Goal: Participate in discussion: Engage in conversation with other users on a specific topic

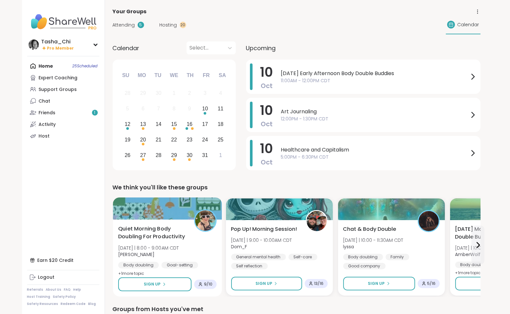
click at [196, 247] on div "Quiet Morning Body Doubling For Productivity Fri 10/10 | 8:00 - 9:00AM CDT Adri…" at bounding box center [167, 251] width 98 height 53
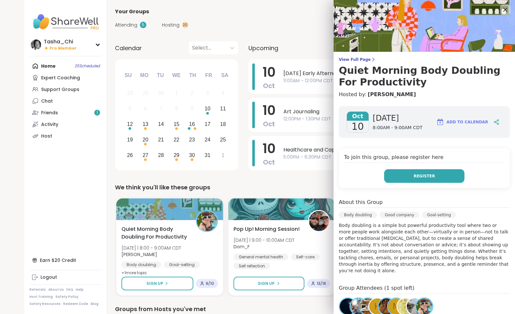
click at [403, 179] on button "Register" at bounding box center [424, 176] width 80 height 14
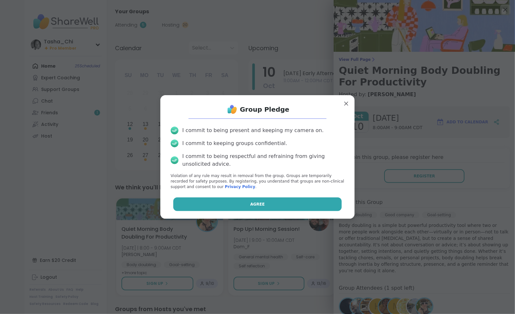
click at [222, 203] on button "Agree" at bounding box center [257, 205] width 169 height 14
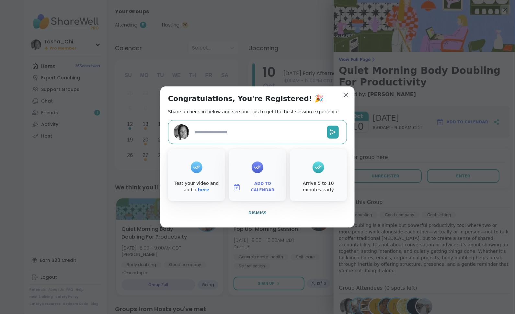
click at [257, 189] on span "Add to Calendar" at bounding box center [262, 187] width 39 height 13
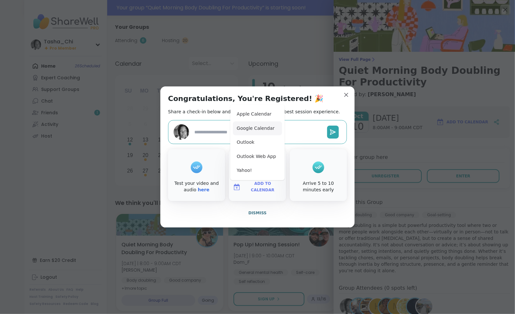
click at [253, 133] on button "Google Calendar" at bounding box center [257, 128] width 49 height 14
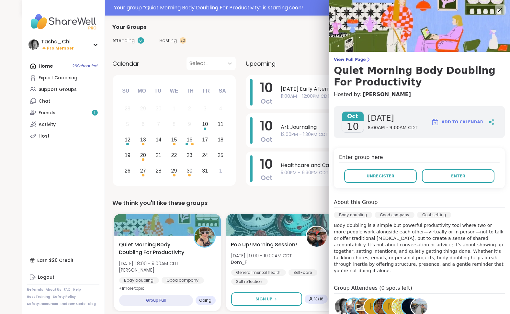
click at [499, 8] on icon at bounding box center [501, 10] width 4 height 4
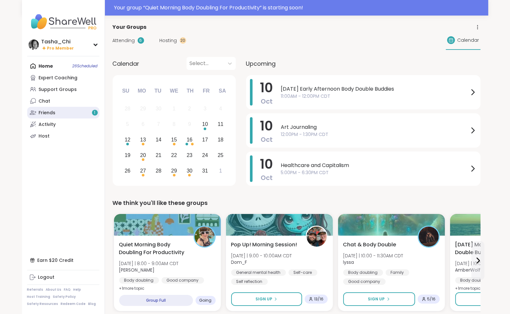
click at [58, 111] on link "Friends 1" at bounding box center [63, 113] width 72 height 12
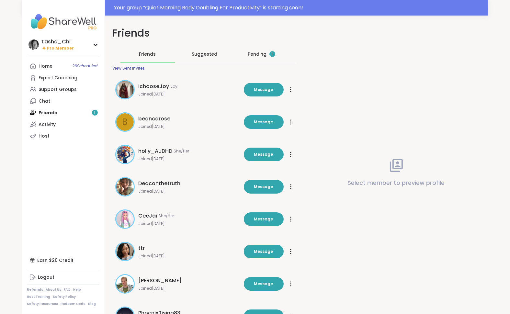
click at [255, 52] on div "Pending 1" at bounding box center [261, 54] width 27 height 6
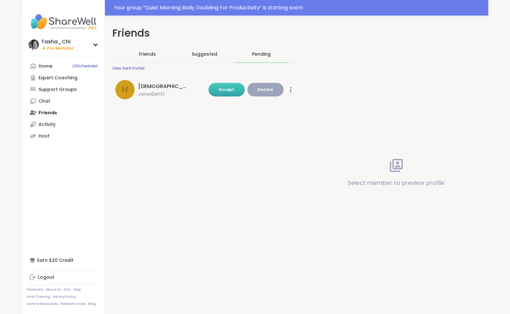
drag, startPoint x: 233, startPoint y: 91, endPoint x: 148, endPoint y: 96, distance: 85.0
click at [232, 91] on span "Accept" at bounding box center [227, 90] width 16 height 6
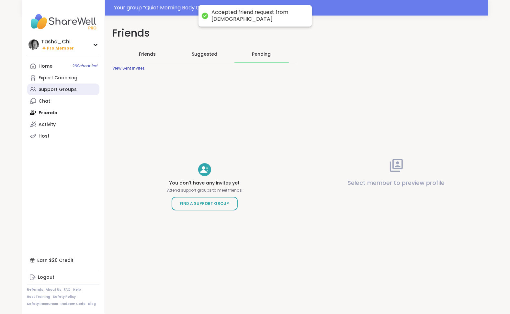
click at [53, 92] on div "Support Groups" at bounding box center [58, 89] width 38 height 6
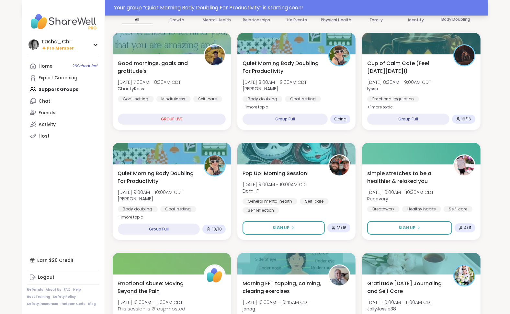
scroll to position [65, 0]
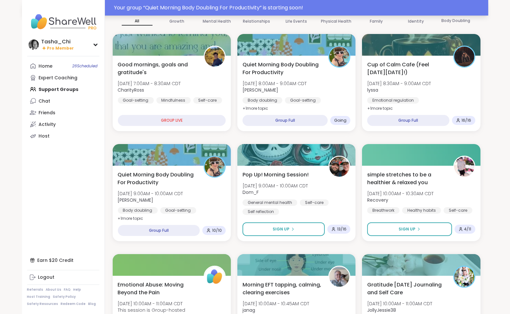
click at [206, 7] on div "Your group “ Quiet Morning Body Doubling For Productivity ” is starting soon!" at bounding box center [299, 8] width 370 height 8
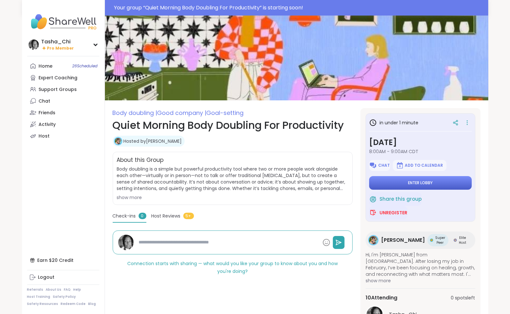
click at [416, 179] on button "Enter lobby" at bounding box center [420, 183] width 103 height 14
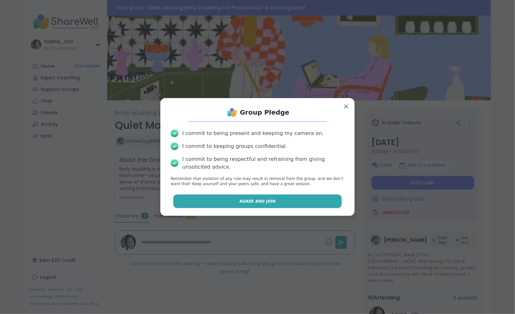
click at [278, 196] on button "Agree and Join" at bounding box center [257, 202] width 169 height 14
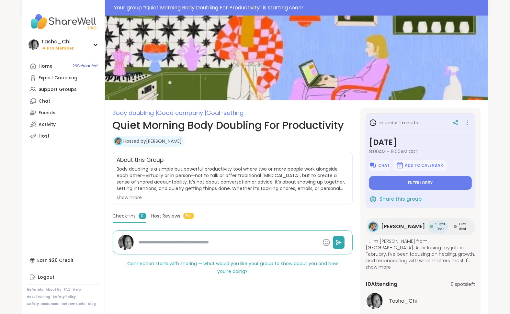
type textarea "*"
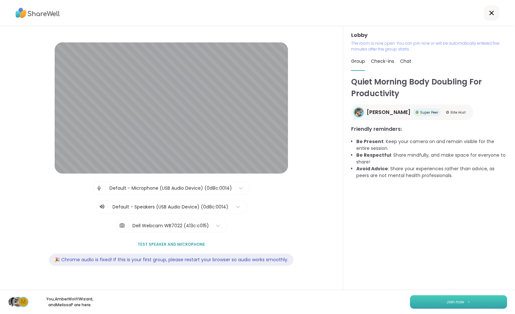
click at [439, 298] on button "Join now" at bounding box center [458, 302] width 97 height 14
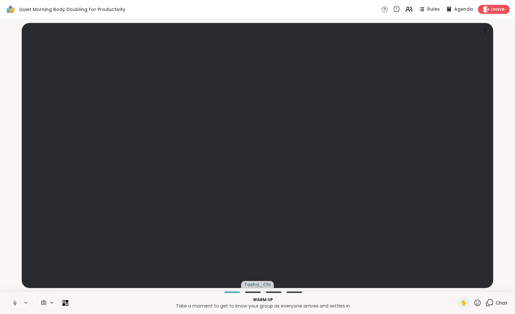
click at [15, 303] on icon at bounding box center [15, 303] width 6 height 6
click at [28, 303] on icon at bounding box center [25, 303] width 5 height 6
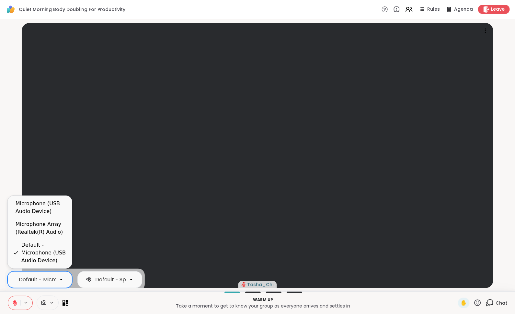
click at [38, 283] on div "Default - Microphone (USB Audio Device)" at bounding box center [71, 280] width 105 height 8
click at [47, 222] on div "Microphone Array (Realtek(R) Audio)" at bounding box center [41, 229] width 51 height 16
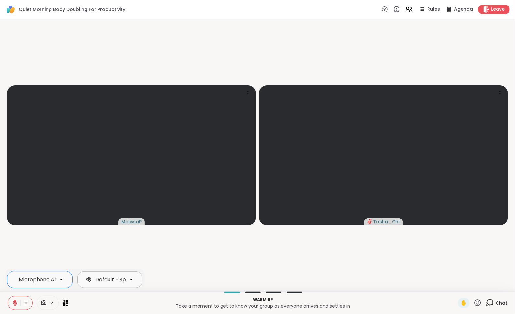
click at [100, 279] on div "Default - Speakers (USB Audio Device)" at bounding box center [144, 280] width 98 height 8
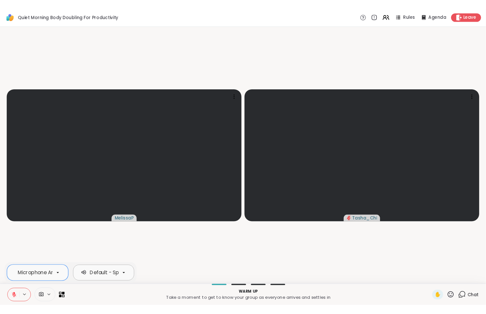
scroll to position [0, 58]
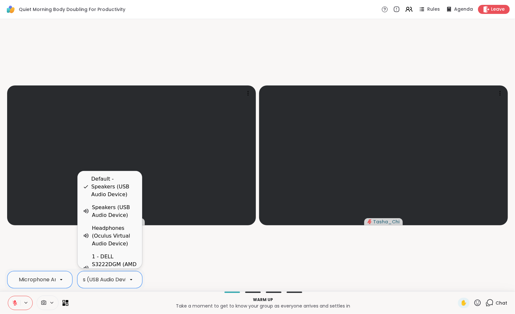
click at [103, 297] on p "Warm up" at bounding box center [263, 300] width 382 height 6
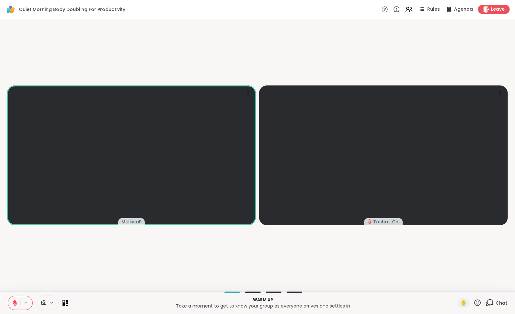
click at [10, 308] on button at bounding box center [14, 303] width 12 height 14
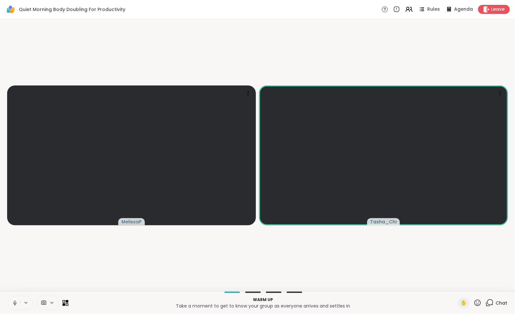
click at [96, 297] on p "Warm up" at bounding box center [263, 300] width 382 height 6
click at [13, 304] on icon at bounding box center [15, 303] width 6 height 6
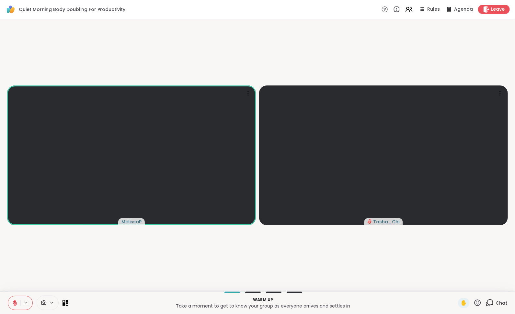
click at [13, 305] on icon at bounding box center [15, 303] width 6 height 6
click at [163, 271] on video-player-container "MelissaP Tasha_Chi" at bounding box center [257, 155] width 507 height 267
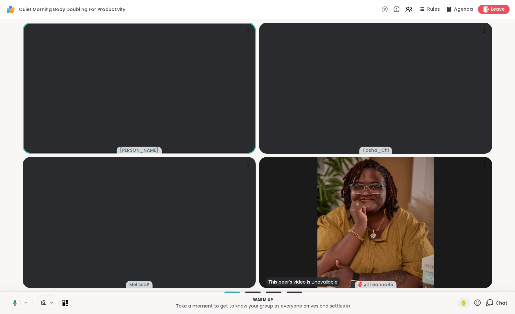
click at [107, 308] on p "Take a moment to get to know your group as everyone arrives and settles in" at bounding box center [263, 306] width 382 height 6
click at [142, 307] on p "Take a moment to get to know your group as everyone arrives and settles in" at bounding box center [263, 306] width 382 height 6
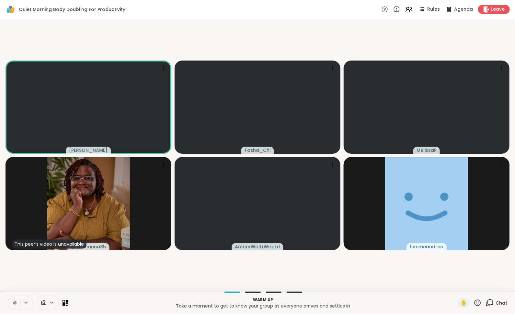
click at [151, 275] on video-player-container "Adrienne_QueenOfTheDawn Tasha_Chi MelissaP This peer’s video is unavailable Lea…" at bounding box center [257, 155] width 507 height 267
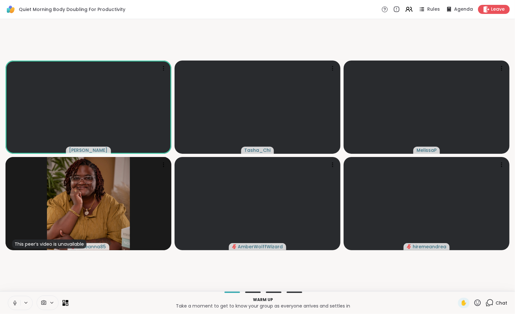
click at [150, 280] on video-player-container "Adrienne_QueenOfTheDawn Tasha_Chi MelissaP This peer’s video is unavailable Lea…" at bounding box center [257, 155] width 507 height 267
click at [138, 304] on p "Take a moment to get to know your group as everyone arrives and settles in" at bounding box center [263, 306] width 382 height 6
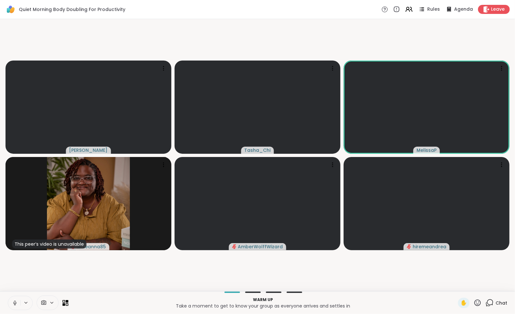
click at [144, 279] on video-player-container "Adrienne_QueenOfTheDawn Tasha_Chi MelissaP This peer’s video is unavailable Lea…" at bounding box center [257, 155] width 507 height 267
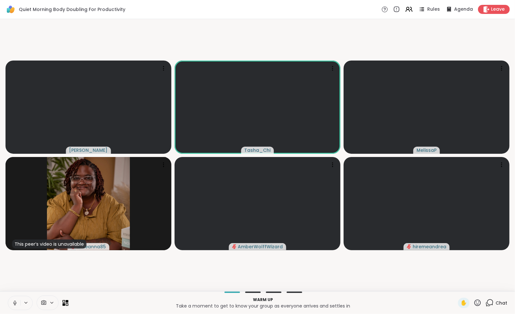
click at [41, 273] on video-player-container "Adrienne_QueenOfTheDawn Tasha_Chi MelissaP This peer’s video is unavailable Lea…" at bounding box center [257, 155] width 507 height 267
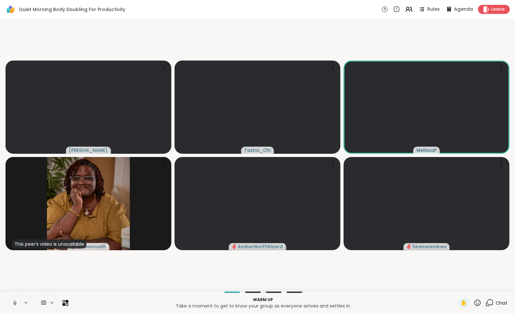
click at [161, 277] on video-player-container "Adrienne_QueenOfTheDawn Tasha_Chi MelissaP This peer’s video is unavailable Lea…" at bounding box center [257, 155] width 507 height 267
click at [168, 279] on video-player-container "Adrienne_QueenOfTheDawn Tasha_Chi MelissaP This peer’s video is unavailable Lea…" at bounding box center [257, 155] width 507 height 267
click at [111, 284] on video-player-container "Adrienne_QueenOfTheDawn Tasha_Chi MelissaP This peer’s video is unavailable Lea…" at bounding box center [257, 155] width 507 height 267
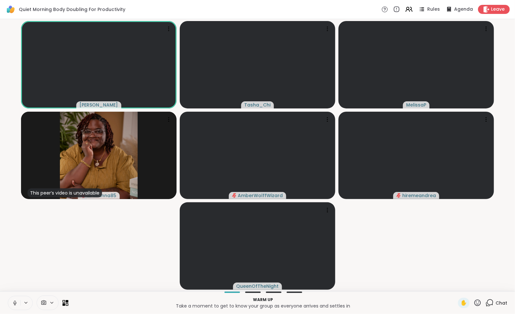
click at [112, 270] on video-player-container "Adrienne_QueenOfTheDawn Tasha_Chi MelissaP This peer’s video is unavailable Lea…" at bounding box center [257, 155] width 507 height 267
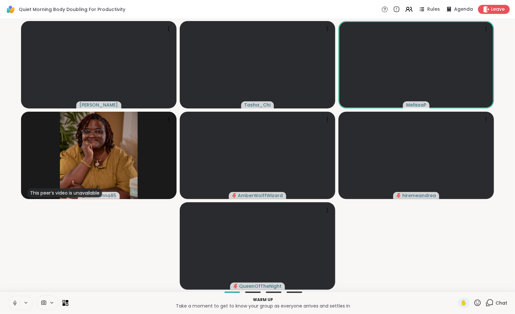
click at [83, 251] on video-player-container "Adrienne_QueenOfTheDawn Tasha_Chi MelissaP This peer’s video is unavailable Lea…" at bounding box center [257, 155] width 507 height 267
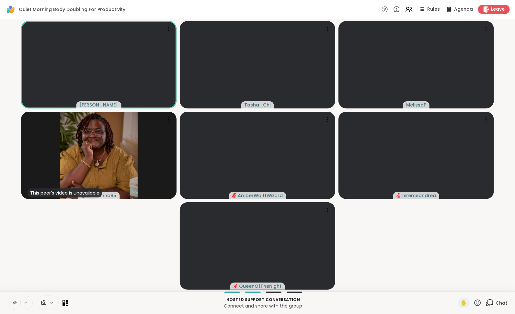
click at [150, 246] on video-player-container "Adrienne_QueenOfTheDawn Tasha_Chi MelissaP This peer’s video is unavailable Lea…" at bounding box center [257, 155] width 507 height 267
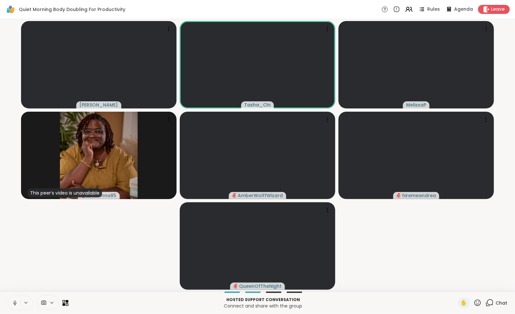
click at [104, 262] on video-player-container "Adrienne_QueenOfTheDawn Tasha_Chi MelissaP This peer’s video is unavailable Lea…" at bounding box center [257, 155] width 507 height 267
click at [18, 299] on button at bounding box center [13, 303] width 13 height 14
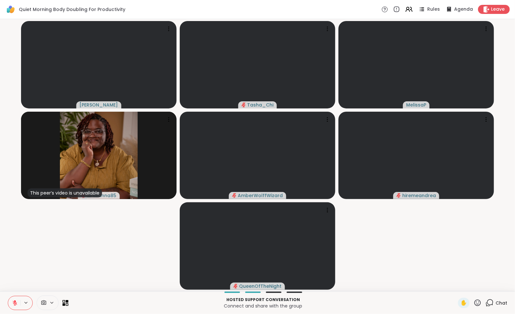
click at [46, 276] on video-player-container "Adrienne_QueenOfTheDawn Tasha_Chi MelissaP This peer’s video is unavailable Lea…" at bounding box center [257, 155] width 507 height 267
click at [64, 286] on video-player-container "Adrienne_QueenOfTheDawn Tasha_Chi MelissaP This peer’s video is unavailable Lea…" at bounding box center [257, 155] width 507 height 267
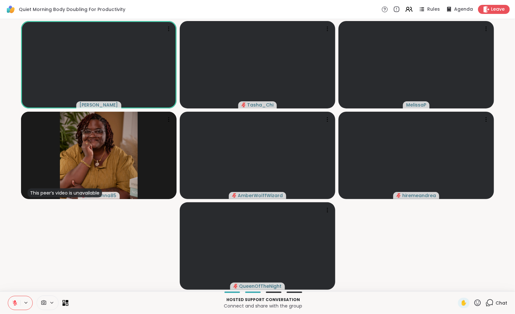
click at [70, 282] on video-player-container "Adrienne_QueenOfTheDawn Tasha_Chi MelissaP This peer’s video is unavailable Lea…" at bounding box center [257, 155] width 507 height 267
click at [36, 268] on video-player-container "Adrienne_QueenOfTheDawn Tasha_Chi MelissaP This peer’s video is unavailable Lea…" at bounding box center [257, 155] width 507 height 267
click at [28, 277] on video-player-container "Adrienne_QueenOfTheDawn Tasha_Chi MelissaP This peer’s video is unavailable Lea…" at bounding box center [257, 155] width 507 height 267
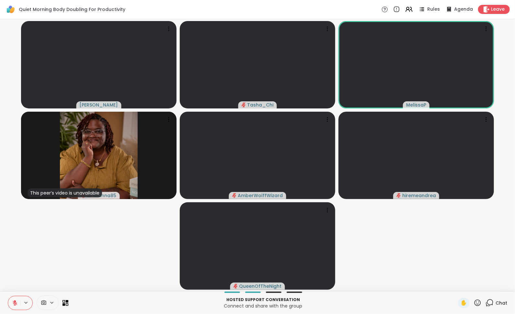
click at [26, 274] on video-player-container "Adrienne_QueenOfTheDawn Tasha_Chi MelissaP This peer’s video is unavailable Lea…" at bounding box center [257, 155] width 507 height 267
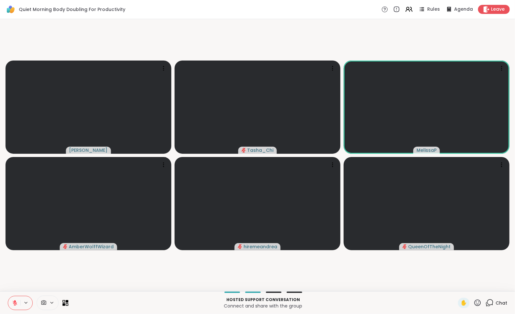
click at [101, 272] on video-player-container "Adrienne_QueenOfTheDawn Tasha_Chi MelissaP AmberWolffWizard hiremeandrea QueenO…" at bounding box center [257, 155] width 507 height 267
click at [63, 283] on video-player-container "Adrienne_QueenOfTheDawn Tasha_Chi MelissaP AmberWolffWizard hiremeandrea QueenO…" at bounding box center [257, 155] width 507 height 267
click at [29, 284] on video-player-container "Adrienne_QueenOfTheDawn Tasha_Chi MelissaP AmberWolffWizard hiremeandrea QueenO…" at bounding box center [257, 155] width 507 height 267
click at [21, 281] on video-player-container "Adrienne_QueenOfTheDawn Tasha_Chi MelissaP AmberWolffWizard hiremeandrea QueenO…" at bounding box center [257, 155] width 507 height 267
click at [23, 280] on video-player-container "Adrienne_QueenOfTheDawn Tasha_Chi MelissaP AmberWolffWizard hiremeandrea QueenO…" at bounding box center [257, 155] width 507 height 267
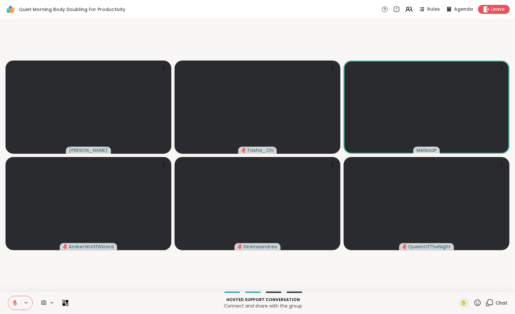
click at [23, 280] on video-player-container "Adrienne_QueenOfTheDawn Tasha_Chi MelissaP AmberWolffWizard hiremeandrea QueenO…" at bounding box center [257, 155] width 507 height 267
click at [22, 285] on video-player-container "Adrienne_QueenOfTheDawn Tasha_Chi MelissaP AmberWolffWizard hiremeandrea QueenO…" at bounding box center [257, 155] width 507 height 267
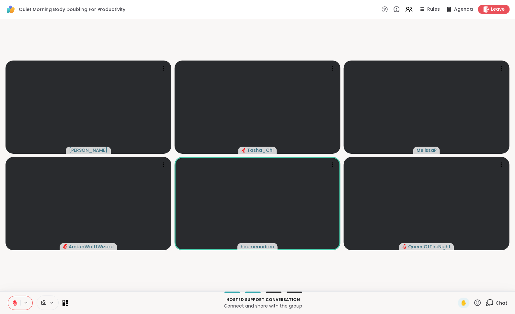
click at [20, 282] on video-player-container "Adrienne_QueenOfTheDawn Tasha_Chi MelissaP AmberWolffWizard hiremeandrea QueenO…" at bounding box center [257, 155] width 507 height 267
click at [18, 282] on video-player-container "Adrienne_QueenOfTheDawn Tasha_Chi MelissaP AmberWolffWizard hiremeandrea QueenO…" at bounding box center [257, 155] width 507 height 267
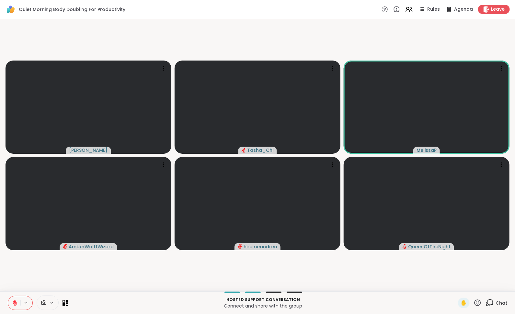
click at [25, 281] on video-player-container "Adrienne_QueenOfTheDawn Tasha_Chi MelissaP AmberWolffWizard hiremeandrea QueenO…" at bounding box center [257, 155] width 507 height 267
click at [43, 268] on video-player-container "Adrienne_QueenOfTheDawn Tasha_Chi MelissaP AmberWolffWizard hiremeandrea QueenO…" at bounding box center [257, 155] width 507 height 267
click at [295, 279] on video-player-container "Adrienne_QueenOfTheDawn Tasha_Chi MelissaP AmberWolffWizard hiremeandrea QueenO…" at bounding box center [257, 155] width 507 height 267
click at [87, 265] on video-player-container "Adrienne_QueenOfTheDawn Tasha_Chi MelissaP AmberWolffWizard hiremeandrea QueenO…" at bounding box center [257, 155] width 507 height 267
click at [16, 302] on icon at bounding box center [15, 303] width 6 height 6
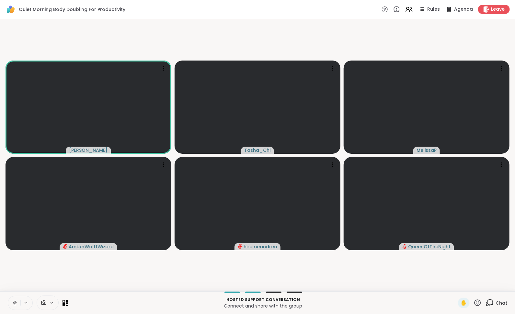
click at [12, 303] on icon at bounding box center [15, 303] width 6 height 6
click at [39, 285] on video-player-container "Adrienne_QueenOfTheDawn Tasha_Chi MelissaP AmberWolffWizard hiremeandrea QueenO…" at bounding box center [257, 155] width 507 height 267
click at [487, 301] on icon at bounding box center [490, 303] width 6 height 6
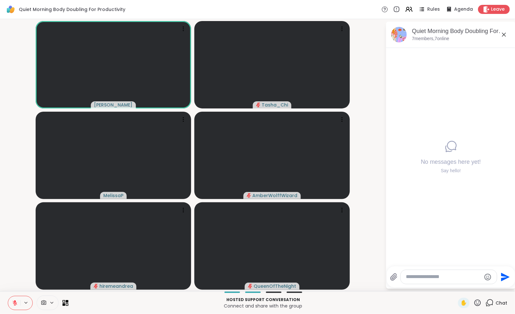
click at [455, 272] on div at bounding box center [449, 277] width 96 height 14
click at [439, 280] on textarea "Type your message" at bounding box center [443, 277] width 75 height 7
paste textarea "**********"
type textarea "**********"
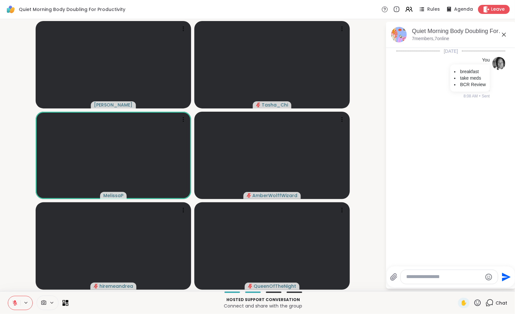
drag, startPoint x: 396, startPoint y: 300, endPoint x: 377, endPoint y: 311, distance: 21.2
click at [395, 300] on p "Hosted support conversation" at bounding box center [263, 300] width 382 height 6
click at [504, 35] on icon at bounding box center [504, 35] width 8 height 8
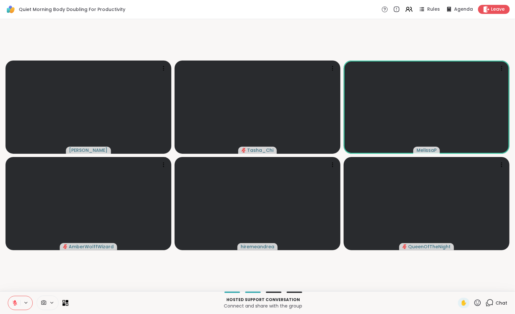
click at [431, 274] on video-player-container "Adrienne_QueenOfTheDawn Tasha_Chi MelissaP AmberWolffWizard hiremeandrea QueenO…" at bounding box center [257, 155] width 507 height 267
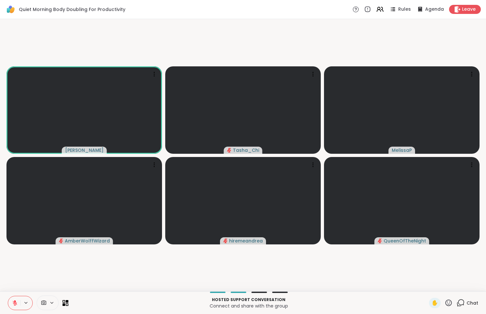
click at [53, 281] on video-player-container "Adrienne_QueenOfTheDawn Tasha_Chi MelissaP AmberWolffWizard hiremeandrea QueenO…" at bounding box center [243, 155] width 478 height 267
click at [47, 278] on video-player-container "Adrienne_QueenOfTheDawn Tasha_Chi MelissaP AmberWolffWizard hiremeandrea QueenO…" at bounding box center [243, 155] width 478 height 267
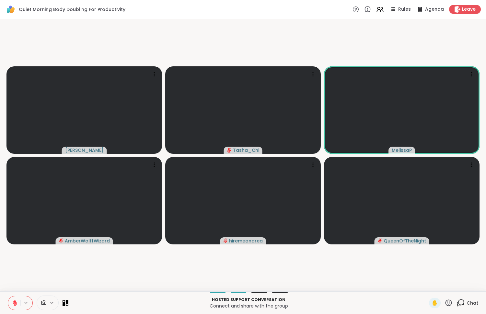
click at [256, 276] on video-player-container "Adrienne_QueenOfTheDawn Tasha_Chi MelissaP AmberWolffWizard hiremeandrea QueenO…" at bounding box center [243, 155] width 478 height 267
click at [211, 277] on video-player-container "Adrienne_QueenOfTheDawn Tasha_Chi MelissaP AmberWolffWizard hiremeandrea QueenO…" at bounding box center [243, 155] width 478 height 267
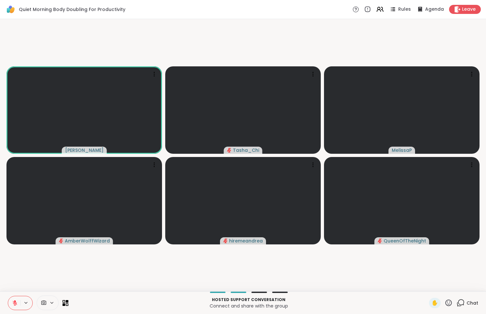
click at [72, 277] on video-player-container "Adrienne_QueenOfTheDawn Tasha_Chi MelissaP AmberWolffWizard hiremeandrea QueenO…" at bounding box center [243, 155] width 478 height 267
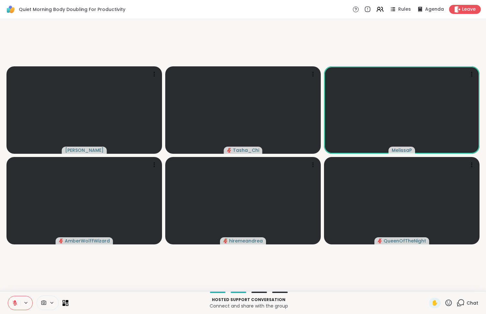
click at [109, 276] on video-player-container "Adrienne_QueenOfTheDawn Tasha_Chi MelissaP AmberWolffWizard hiremeandrea QueenO…" at bounding box center [243, 155] width 478 height 267
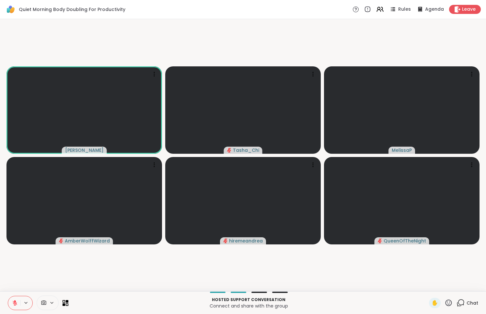
click at [109, 282] on video-player-container "Adrienne_QueenOfTheDawn Tasha_Chi MelissaP AmberWolffWizard hiremeandrea QueenO…" at bounding box center [243, 155] width 478 height 267
click at [48, 270] on video-player-container "Adrienne_QueenOfTheDawn Tasha_Chi MelissaP AmberWolffWizard hiremeandrea QueenO…" at bounding box center [243, 155] width 478 height 267
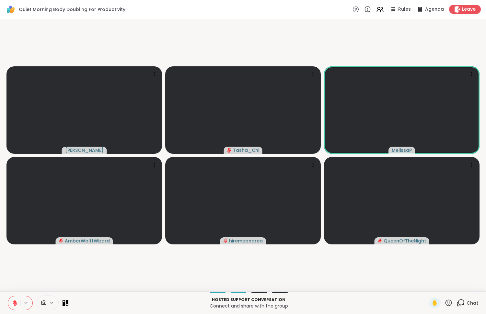
click at [48, 261] on video-player-container "Adrienne_QueenOfTheDawn Tasha_Chi MelissaP AmberWolffWizard hiremeandrea QueenO…" at bounding box center [243, 155] width 478 height 267
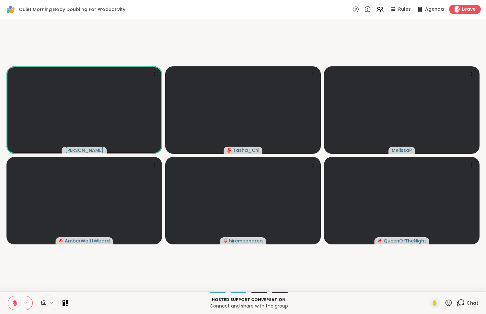
click at [36, 262] on video-player-container "Adrienne_QueenOfTheDawn Tasha_Chi MelissaP AmberWolffWizard hiremeandrea QueenO…" at bounding box center [243, 155] width 478 height 267
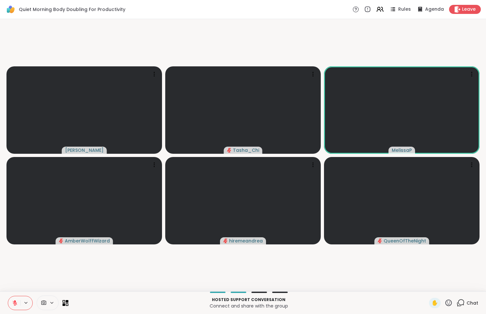
click at [47, 281] on video-player-container "Adrienne_QueenOfTheDawn Tasha_Chi MelissaP AmberWolffWizard hiremeandrea QueenO…" at bounding box center [243, 155] width 478 height 267
click at [45, 280] on video-player-container "Adrienne_QueenOfTheDawn Tasha_Chi MelissaP AmberWolffWizard hiremeandrea QueenO…" at bounding box center [243, 155] width 478 height 267
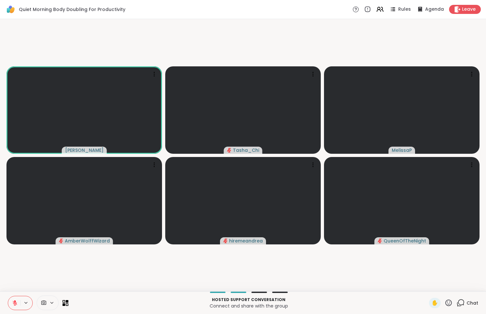
click at [36, 269] on video-player-container "Adrienne_QueenOfTheDawn Tasha_Chi MelissaP AmberWolffWizard hiremeandrea QueenO…" at bounding box center [243, 155] width 478 height 267
click at [32, 271] on video-player-container "Adrienne_QueenOfTheDawn Tasha_Chi MelissaP AmberWolffWizard hiremeandrea QueenO…" at bounding box center [243, 155] width 478 height 267
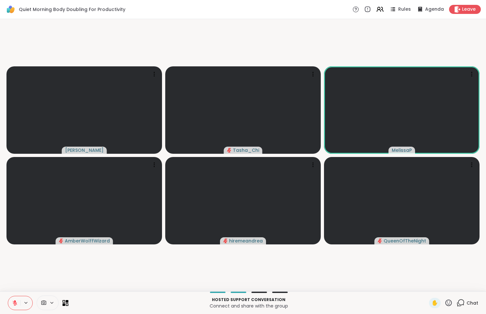
click at [13, 278] on video-player-container "Adrienne_QueenOfTheDawn Tasha_Chi MelissaP AmberWolffWizard hiremeandrea QueenO…" at bounding box center [243, 155] width 478 height 267
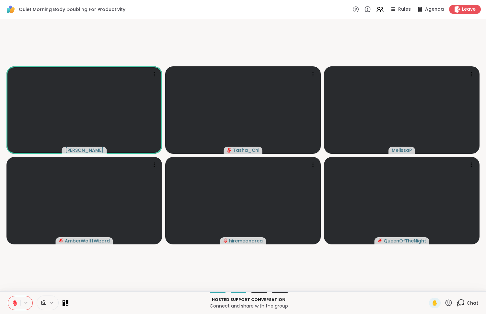
click at [13, 286] on video-player-container "Adrienne_QueenOfTheDawn Tasha_Chi MelissaP AmberWolffWizard hiremeandrea QueenO…" at bounding box center [243, 155] width 478 height 267
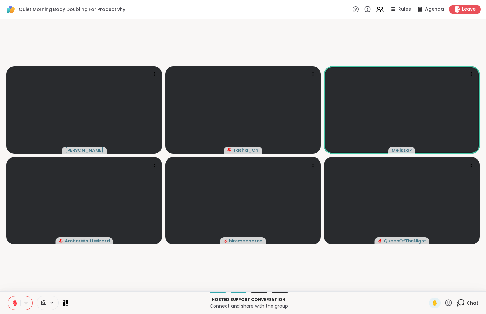
click at [18, 274] on video-player-container "Adrienne_QueenOfTheDawn Tasha_Chi MelissaP AmberWolffWizard hiremeandrea QueenO…" at bounding box center [243, 155] width 478 height 267
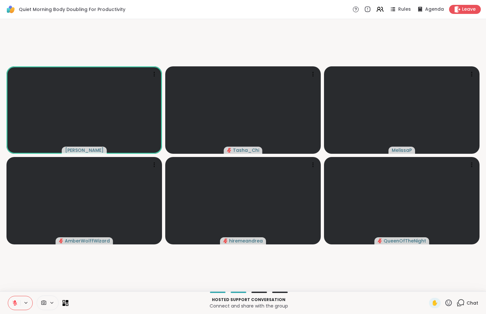
click at [18, 274] on video-player-container "Adrienne_QueenOfTheDawn Tasha_Chi MelissaP AmberWolffWizard hiremeandrea QueenO…" at bounding box center [243, 155] width 478 height 267
click at [9, 281] on video-player-container "Adrienne_QueenOfTheDawn Tasha_Chi MelissaP AmberWolffWizard hiremeandrea QueenO…" at bounding box center [243, 155] width 478 height 267
click at [14, 280] on video-player-container "Adrienne_QueenOfTheDawn Tasha_Chi MelissaP AmberWolffWizard hiremeandrea QueenO…" at bounding box center [243, 155] width 478 height 267
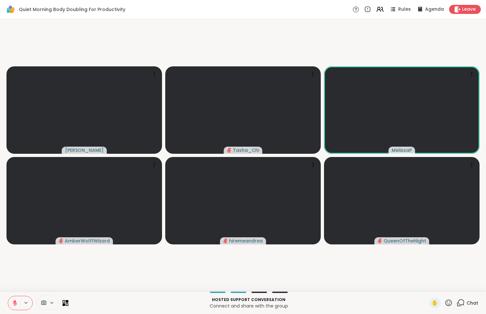
click at [14, 285] on video-player-container "Adrienne_QueenOfTheDawn Tasha_Chi MelissaP AmberWolffWizard hiremeandrea QueenO…" at bounding box center [243, 155] width 478 height 267
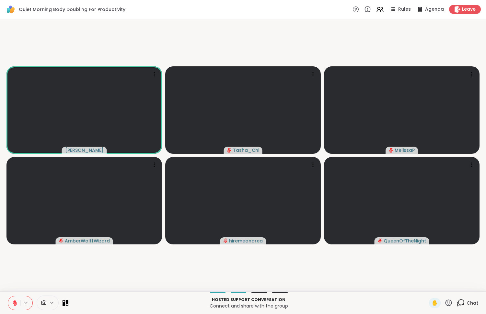
click at [23, 272] on video-player-container "Adrienne_QueenOfTheDawn Tasha_Chi MelissaP AmberWolffWizard hiremeandrea QueenO…" at bounding box center [243, 155] width 478 height 267
click at [63, 267] on video-player-container "Adrienne_QueenOfTheDawn Tasha_Chi MelissaP AmberWolffWizard hiremeandrea QueenO…" at bounding box center [243, 155] width 478 height 267
click at [56, 274] on video-player-container "Adrienne_QueenOfTheDawn Tasha_Chi MelissaP AmberWolffWizard hiremeandrea QueenO…" at bounding box center [243, 155] width 478 height 267
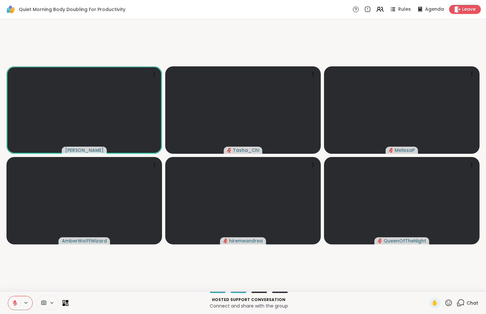
click at [56, 274] on video-player-container "Adrienne_QueenOfTheDawn Tasha_Chi MelissaP AmberWolffWizard hiremeandrea QueenO…" at bounding box center [243, 155] width 478 height 267
drag, startPoint x: 14, startPoint y: 302, endPoint x: 24, endPoint y: 276, distance: 27.5
click at [24, 276] on div "Quiet Morning Body Doubling For Productivity Rules Agenda Leave Adrienne_QueenO…" at bounding box center [243, 157] width 486 height 314
click at [14, 303] on icon at bounding box center [15, 303] width 5 height 5
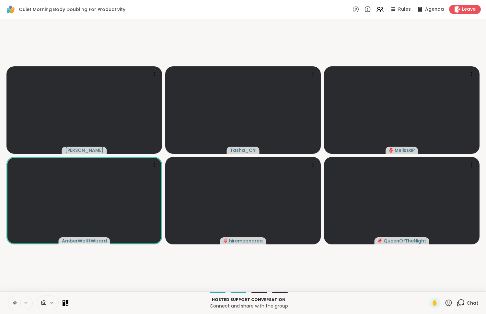
click at [15, 303] on icon at bounding box center [15, 303] width 6 height 6
click at [49, 281] on video-player-container "Adrienne_QueenOfTheDawn Tasha_Chi MelissaP AmberWolffWizard hiremeandrea QueenO…" at bounding box center [243, 155] width 478 height 267
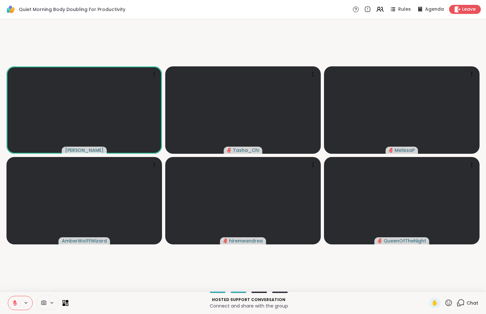
click at [71, 266] on video-player-container "Adrienne_QueenOfTheDawn Tasha_Chi MelissaP AmberWolffWizard hiremeandrea QueenO…" at bounding box center [243, 155] width 478 height 267
click at [73, 269] on video-player-container "Adrienne_QueenOfTheDawn Tasha_Chi MelissaP AmberWolffWizard hiremeandrea QueenO…" at bounding box center [243, 155] width 478 height 267
click at [121, 267] on video-player-container "Adrienne_QueenOfTheDawn Tasha_Chi MelissaP AmberWolffWizard hiremeandrea QueenO…" at bounding box center [243, 155] width 478 height 267
click at [113, 276] on video-player-container "Adrienne_QueenOfTheDawn Tasha_Chi MelissaP AmberWolffWizard hiremeandrea QueenO…" at bounding box center [243, 155] width 478 height 267
click at [55, 279] on video-player-container "Adrienne_QueenOfTheDawn Tasha_Chi MelissaP AmberWolffWizard hiremeandrea QueenO…" at bounding box center [243, 155] width 478 height 267
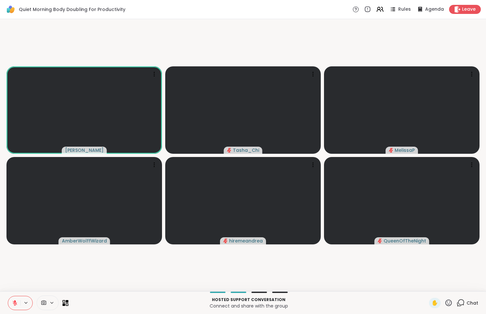
click at [78, 279] on video-player-container "Adrienne_QueenOfTheDawn Tasha_Chi MelissaP AmberWolffWizard hiremeandrea QueenO…" at bounding box center [243, 155] width 478 height 267
click at [89, 282] on video-player-container "Adrienne_QueenOfTheDawn Tasha_Chi MelissaP AmberWolffWizard hiremeandrea QueenO…" at bounding box center [243, 155] width 478 height 267
click at [92, 277] on video-player-container "Adrienne_QueenOfTheDawn Tasha_Chi MelissaP AmberWolffWizard hiremeandrea QueenO…" at bounding box center [243, 155] width 478 height 267
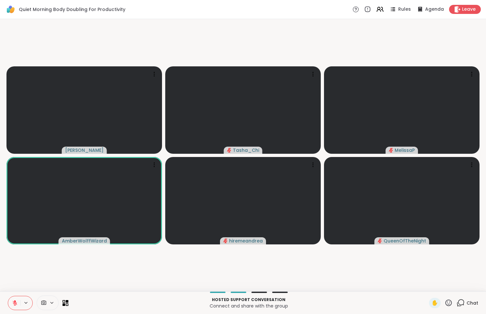
click at [33, 280] on video-player-container "Adrienne_QueenOfTheDawn Tasha_Chi MelissaP AmberWolffWizard hiremeandrea QueenO…" at bounding box center [243, 155] width 478 height 267
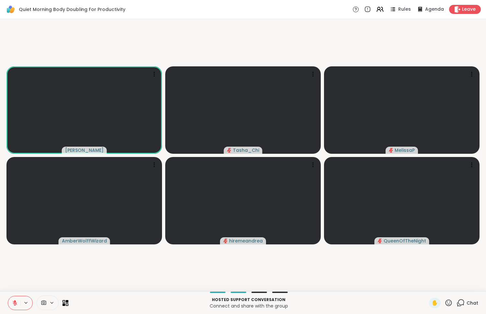
click at [27, 270] on video-player-container "Adrienne_QueenOfTheDawn Tasha_Chi MelissaP AmberWolffWizard hiremeandrea QueenO…" at bounding box center [243, 155] width 478 height 267
drag, startPoint x: 78, startPoint y: 275, endPoint x: 75, endPoint y: 278, distance: 4.4
click at [75, 278] on video-player-container "Adrienne_QueenOfTheDawn Tasha_Chi MelissaP AmberWolffWizard hiremeandrea QueenO…" at bounding box center [243, 155] width 478 height 267
click at [102, 269] on video-player-container "Adrienne_QueenOfTheDawn Tasha_Chi MelissaP AmberWolffWizard hiremeandrea QueenO…" at bounding box center [243, 155] width 478 height 267
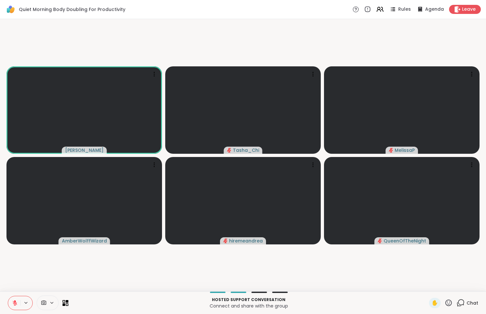
click at [102, 269] on video-player-container "Adrienne_QueenOfTheDawn Tasha_Chi MelissaP AmberWolffWizard hiremeandrea QueenO…" at bounding box center [243, 155] width 478 height 267
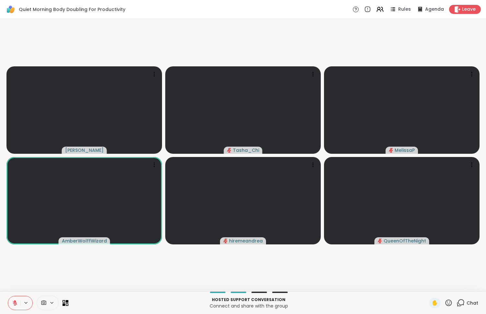
click at [84, 272] on video-player-container "Adrienne_QueenOfTheDawn Tasha_Chi MelissaP AmberWolffWizard hiremeandrea QueenO…" at bounding box center [243, 155] width 478 height 267
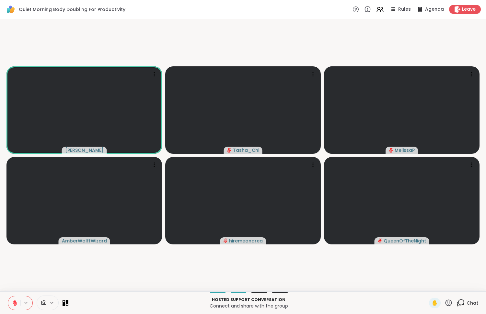
click at [46, 270] on video-player-container "Adrienne_QueenOfTheDawn Tasha_Chi MelissaP AmberWolffWizard hiremeandrea QueenO…" at bounding box center [243, 155] width 478 height 267
click at [109, 260] on video-player-container "Adrienne_QueenOfTheDawn Tasha_Chi MelissaP AmberWolffWizard hiremeandrea QueenO…" at bounding box center [243, 155] width 478 height 267
click at [68, 274] on video-player-container "Adrienne_QueenOfTheDawn Tasha_Chi MelissaP AmberWolffWizard hiremeandrea QueenO…" at bounding box center [243, 155] width 478 height 267
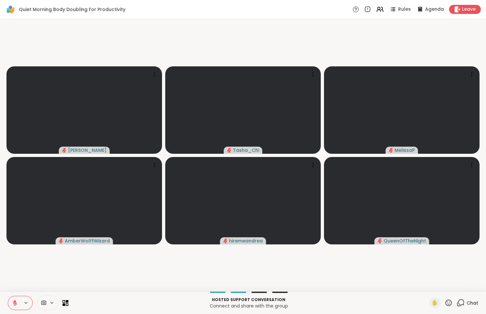
click at [357, 270] on video-player-container "Adrienne_QueenOfTheDawn Tasha_Chi MelissaP AmberWolffWizard hiremeandrea QueenO…" at bounding box center [243, 155] width 478 height 267
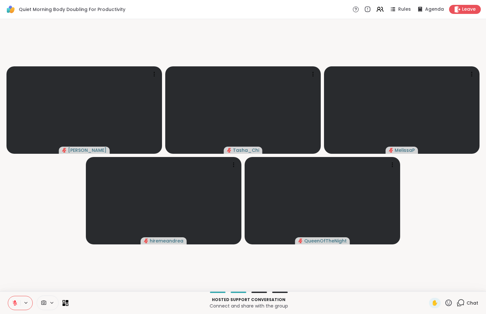
click at [456, 300] on icon at bounding box center [460, 303] width 8 height 8
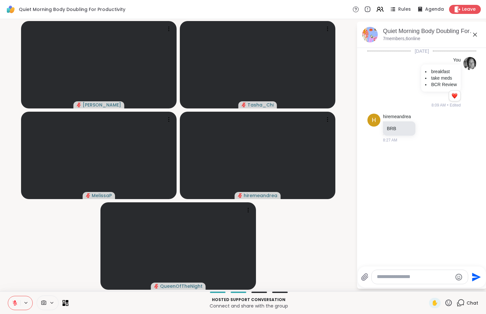
click at [432, 272] on div at bounding box center [420, 277] width 96 height 14
click at [431, 277] on textarea "Type your message" at bounding box center [414, 277] width 75 height 7
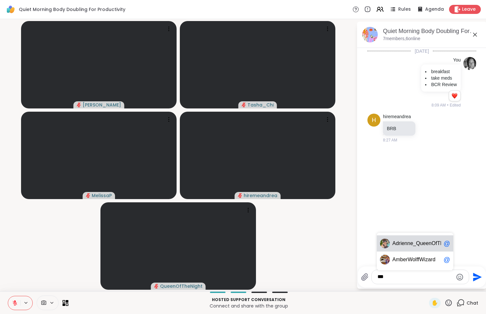
click at [420, 246] on span "rienne_QueenOfTheDawn" at bounding box center [429, 243] width 61 height 6
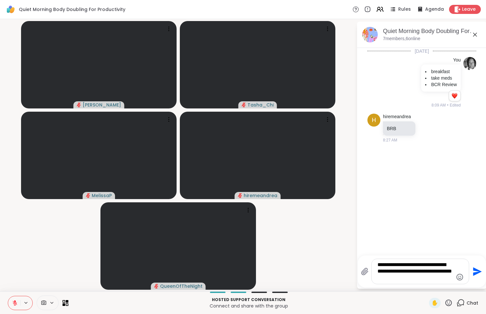
type textarea "**********"
drag, startPoint x: 440, startPoint y: 279, endPoint x: 368, endPoint y: 255, distance: 75.3
click at [368, 255] on div "**********" at bounding box center [422, 155] width 130 height 267
click at [331, 243] on video-player-container "Adrienne_QueenOfTheDawn Tasha_Chi MelissaP hiremeandrea QueenOfTheNight" at bounding box center [178, 155] width 349 height 267
click at [305, 250] on video-player-container "Adrienne_QueenOfTheDawn Tasha_Chi MelissaP hiremeandrea QueenOfTheNight" at bounding box center [178, 155] width 349 height 267
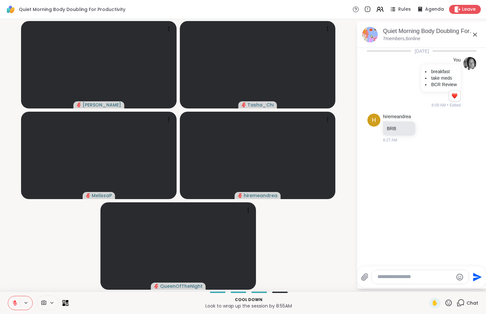
click at [38, 259] on video-player-container "Adrienne_QueenOfTheDawn Tasha_Chi MelissaP hiremeandrea QueenOfTheNight" at bounding box center [178, 155] width 349 height 267
click at [30, 274] on video-player-container "Adrienne_QueenOfTheDawn Tasha_Chi MelissaP hiremeandrea QueenOfTheNight" at bounding box center [178, 155] width 349 height 267
click at [14, 303] on icon at bounding box center [15, 303] width 5 height 5
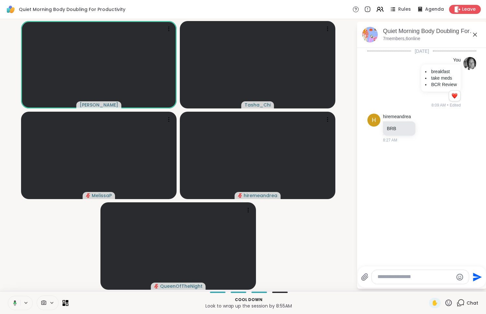
click at [15, 304] on icon at bounding box center [15, 303] width 2 height 2
click at [47, 261] on video-player-container "Adrienne_QueenOfTheDawn Tasha_Chi MelissaP hiremeandrea QueenOfTheNight" at bounding box center [178, 155] width 349 height 267
click at [28, 230] on video-player-container "Adrienne_QueenOfTheDawn Tasha_Chi MelissaP hiremeandrea QueenOfTheNight" at bounding box center [178, 155] width 349 height 267
click at [16, 302] on icon at bounding box center [15, 303] width 6 height 6
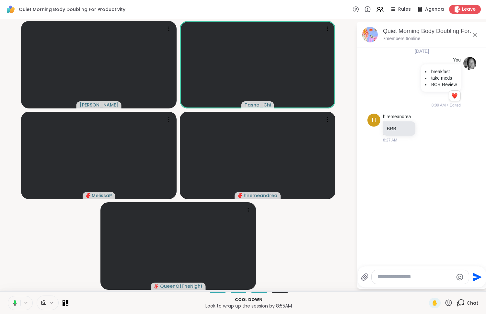
click at [16, 300] on button at bounding box center [13, 303] width 13 height 14
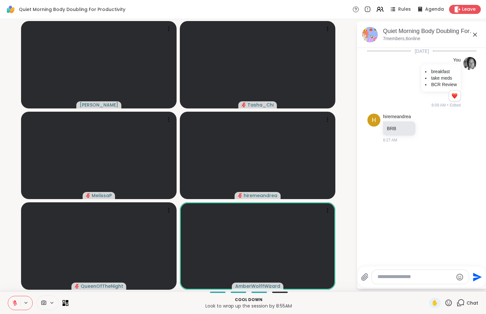
click at [111, 302] on p "Cool down" at bounding box center [248, 300] width 353 height 6
click at [111, 308] on p "Look to wrap up the session by 8:55AM" at bounding box center [248, 306] width 353 height 6
click at [11, 271] on video-player-container "Adrienne_QueenOfTheDawn Tasha_Chi MelissaP hiremeandrea QueenOfTheNight AmberWo…" at bounding box center [178, 155] width 349 height 267
click at [10, 280] on video-player-container "Adrienne_QueenOfTheDawn Tasha_Chi MelissaP hiremeandrea QueenOfTheNight AmberWo…" at bounding box center [178, 155] width 349 height 267
click at [9, 177] on video-player-container "Adrienne_QueenOfTheDawn Tasha_Chi MelissaP hiremeandrea QueenOfTheNight AmberWo…" at bounding box center [178, 155] width 349 height 267
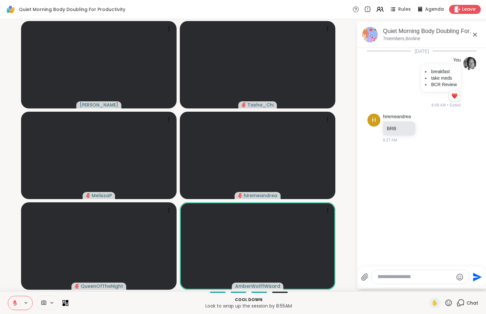
click at [124, 302] on p "Cool down" at bounding box center [248, 300] width 353 height 6
click at [17, 231] on video-player-container "Adrienne_QueenOfTheDawn Tasha_Chi MelissaP hiremeandrea QueenOfTheNight AmberWo…" at bounding box center [178, 155] width 349 height 267
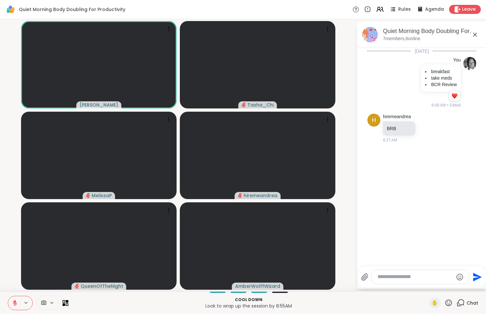
click at [14, 303] on icon at bounding box center [15, 303] width 6 height 6
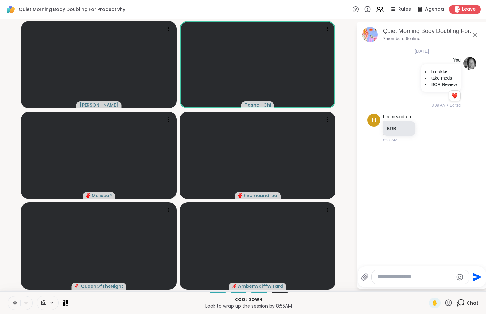
click at [15, 300] on button at bounding box center [14, 303] width 12 height 14
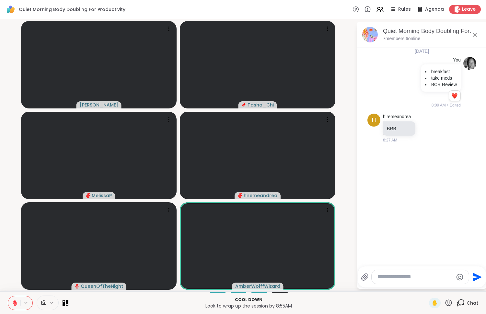
click at [139, 305] on p "Look to wrap up the session by 8:55AM" at bounding box center [248, 306] width 353 height 6
click at [5, 200] on video-player-container "Adrienne_QueenOfTheDawn Tasha_Chi MelissaP hiremeandrea QueenOfTheNight AmberWo…" at bounding box center [178, 155] width 349 height 267
click at [140, 302] on p "Cool down" at bounding box center [248, 300] width 353 height 6
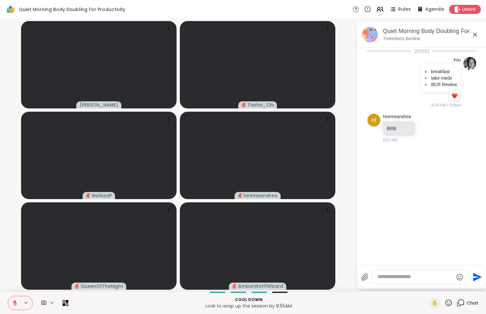
click at [171, 302] on p "Cool down" at bounding box center [248, 300] width 353 height 6
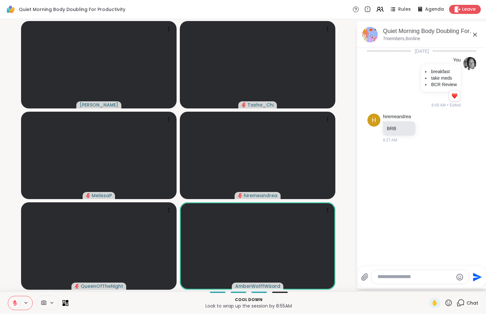
click at [18, 254] on video-player-container "Adrienne_QueenOfTheDawn Tasha_Chi MelissaP hiremeandrea QueenOfTheNight AmberWo…" at bounding box center [178, 155] width 349 height 267
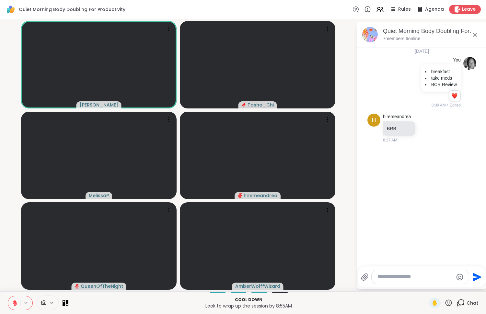
click at [9, 226] on video-player-container "Adrienne_QueenOfTheDawn Tasha_Chi MelissaP hiremeandrea QueenOfTheNight AmberWo…" at bounding box center [178, 155] width 349 height 267
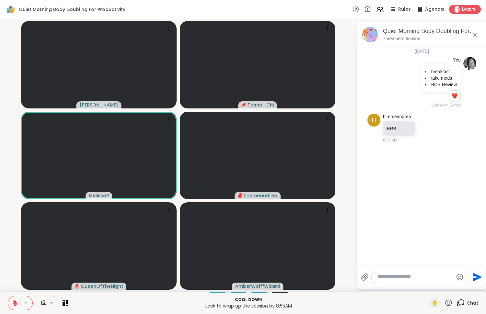
click at [8, 260] on video-player-container "Adrienne_QueenOfTheDawn Tasha_Chi MelissaP hiremeandrea QueenOfTheNight AmberWo…" at bounding box center [178, 155] width 349 height 267
drag, startPoint x: 8, startPoint y: 260, endPoint x: 12, endPoint y: 265, distance: 6.5
click at [8, 261] on video-player-container "Adrienne_QueenOfTheDawn Tasha_Chi MelissaP hiremeandrea QueenOfTheNight AmberWo…" at bounding box center [178, 155] width 349 height 267
click at [13, 280] on video-player-container "Adrienne_QueenOfTheDawn Tasha_Chi MelissaP hiremeandrea QueenOfTheNight AmberWo…" at bounding box center [178, 155] width 349 height 267
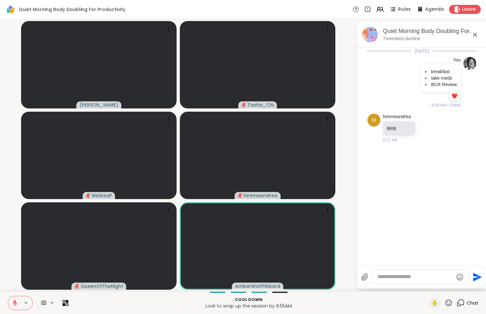
click at [13, 282] on video-player-container "Adrienne_QueenOfTheDawn Tasha_Chi MelissaP hiremeandrea QueenOfTheNight AmberWo…" at bounding box center [178, 155] width 349 height 267
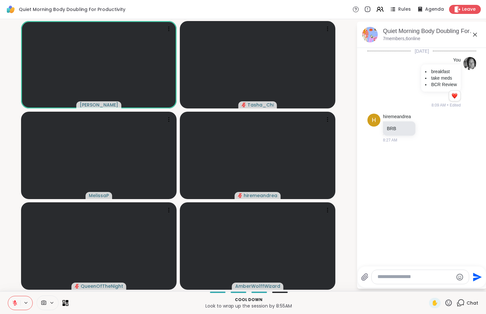
click at [12, 278] on video-player-container "Adrienne_QueenOfTheDawn Tasha_Chi MelissaP hiremeandrea QueenOfTheNight AmberWo…" at bounding box center [178, 155] width 349 height 267
click at [16, 303] on icon at bounding box center [15, 303] width 6 height 6
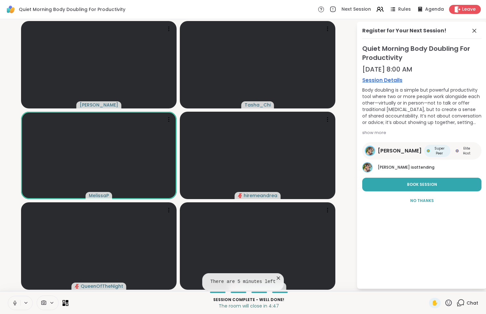
click at [14, 303] on icon at bounding box center [15, 302] width 2 height 3
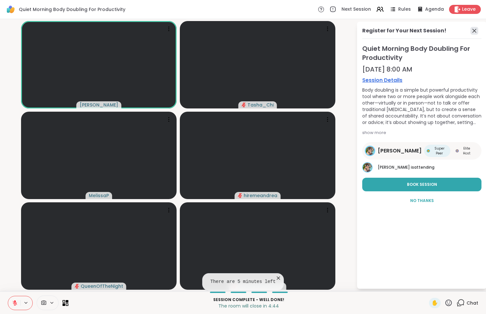
click at [472, 31] on icon at bounding box center [474, 31] width 8 height 8
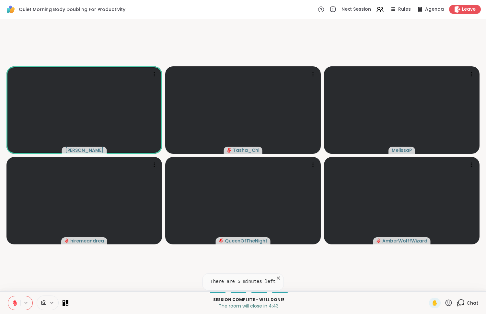
click at [40, 262] on video-player-container "Adrienne_QueenOfTheDawn Tasha_Chi MelissaP hiremeandrea QueenOfTheNight AmberWo…" at bounding box center [243, 155] width 478 height 267
click at [457, 306] on icon at bounding box center [459, 305] width 4 height 4
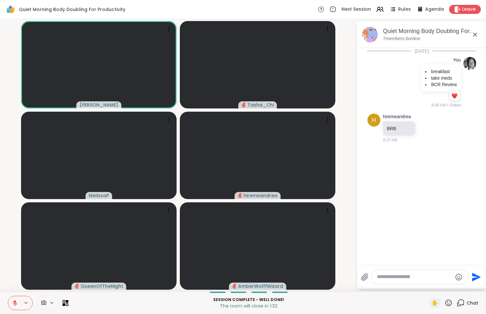
click at [398, 279] on textarea "Type your message" at bounding box center [414, 277] width 75 height 7
paste textarea "**********"
type textarea "**********"
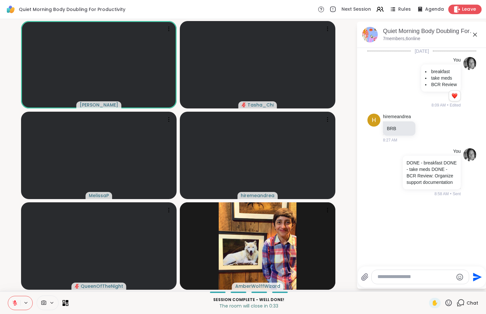
click at [468, 11] on span "Leave" at bounding box center [469, 9] width 14 height 7
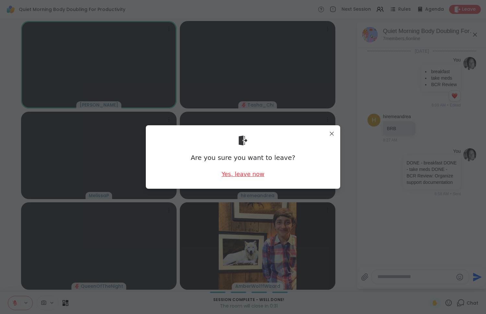
click at [245, 175] on div "Yes, leave now" at bounding box center [243, 174] width 43 height 8
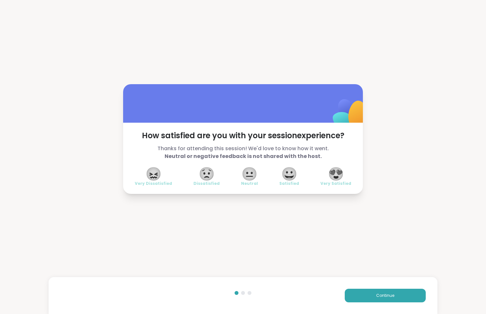
click at [337, 178] on span "😍" at bounding box center [336, 174] width 16 height 12
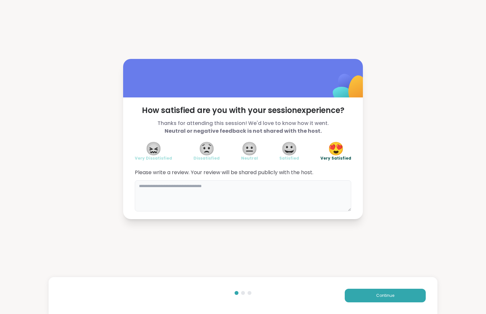
drag, startPoint x: 298, startPoint y: 197, endPoint x: 318, endPoint y: 223, distance: 32.8
click at [298, 197] on textarea at bounding box center [243, 195] width 216 height 31
type textarea "**********"
click at [366, 290] on button "Continue" at bounding box center [385, 296] width 81 height 14
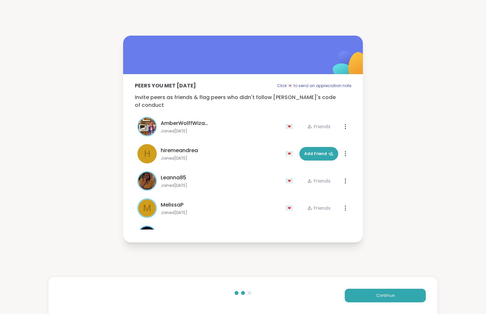
click at [380, 305] on div "Continue" at bounding box center [243, 295] width 389 height 37
drag, startPoint x: 390, startPoint y: 280, endPoint x: 382, endPoint y: 289, distance: 12.4
click at [390, 280] on div "Continue" at bounding box center [243, 295] width 389 height 37
click at [365, 305] on div "Continue" at bounding box center [243, 295] width 389 height 37
click at [366, 304] on div "Continue" at bounding box center [243, 295] width 389 height 37
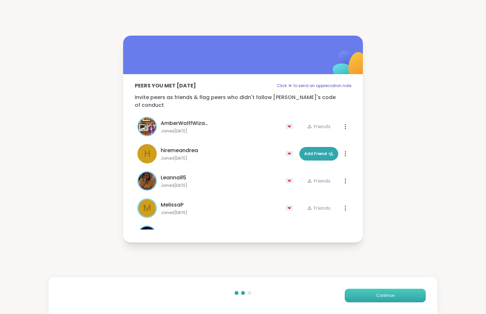
click at [369, 299] on button "Continue" at bounding box center [385, 296] width 81 height 14
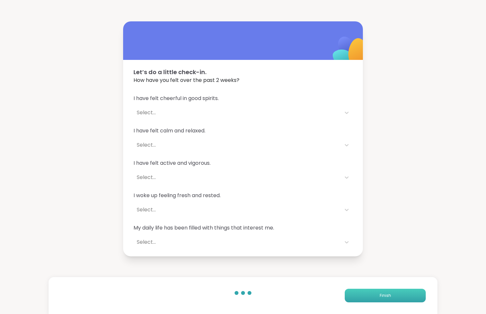
click at [370, 297] on button "Finish" at bounding box center [385, 296] width 81 height 14
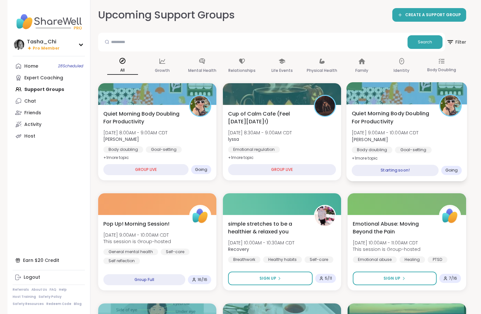
click at [386, 116] on span "Quiet Morning Body Doubling For Productivity" at bounding box center [392, 117] width 80 height 16
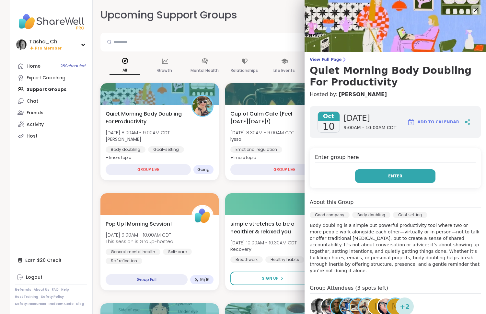
click at [379, 176] on button "Enter" at bounding box center [395, 176] width 80 height 14
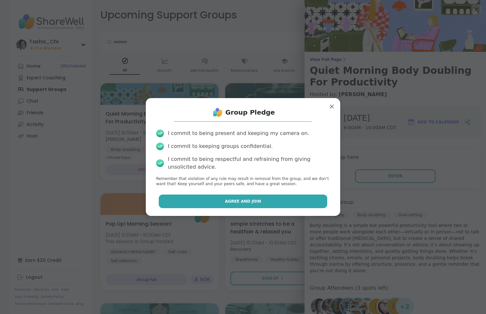
click at [280, 199] on button "Agree and Join" at bounding box center [243, 202] width 169 height 14
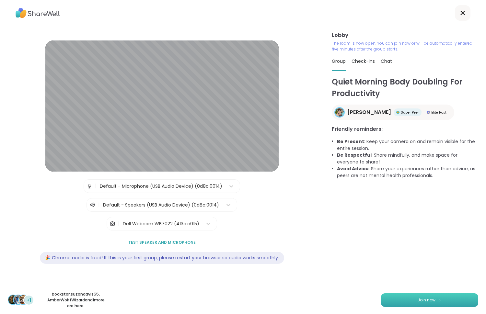
click at [426, 300] on span "Join now" at bounding box center [427, 300] width 18 height 6
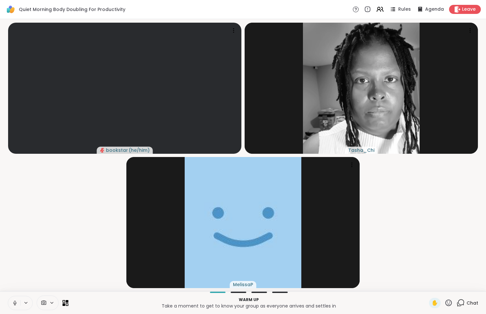
click at [25, 301] on icon at bounding box center [25, 303] width 5 height 6
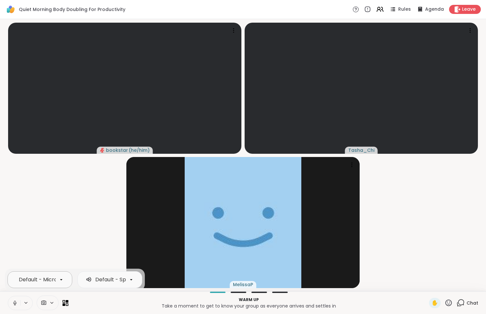
scroll to position [0, 59]
click at [36, 275] on div "Default - Microphone (USB Audio Device)" at bounding box center [34, 279] width 43 height 9
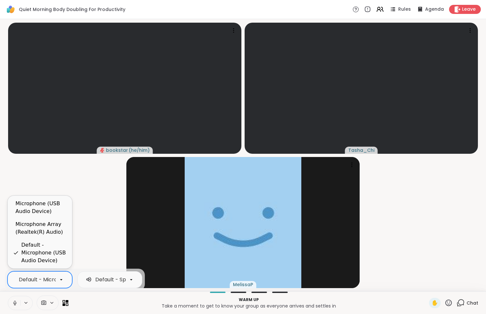
click at [39, 233] on div "Microphone Array (Realtek(R) Audio)" at bounding box center [41, 229] width 51 height 16
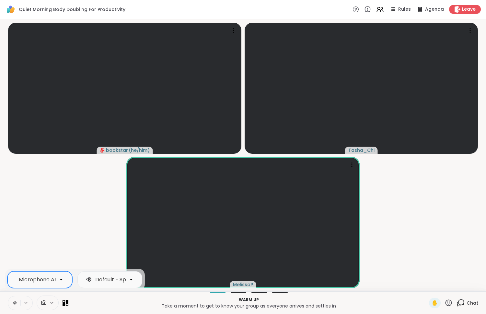
click at [16, 303] on icon at bounding box center [14, 303] width 3 height 2
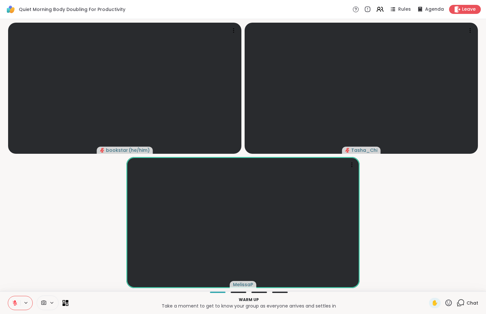
click at [37, 225] on video-player-container "bookstar ( he/him ) Tasha_Chi MelissaP" at bounding box center [243, 155] width 478 height 267
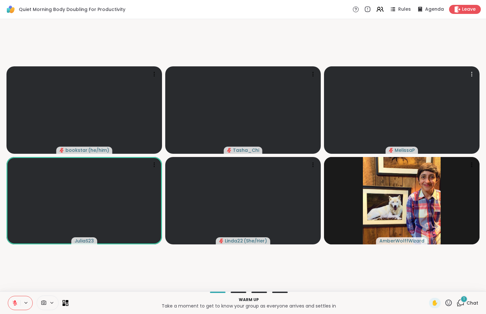
click at [277, 260] on video-player-container "bookstar ( he/him ) Tasha_Chi MelissaP JuliaS23 Linda22 ( She/Her ) AmberWolffW…" at bounding box center [243, 155] width 478 height 267
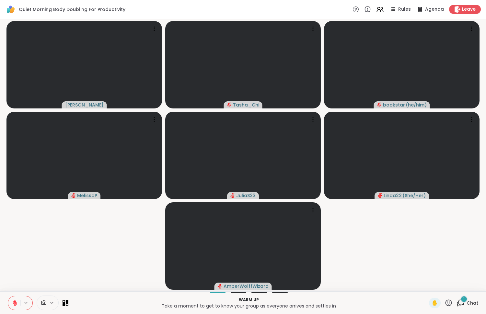
click at [466, 305] on span "Chat" at bounding box center [472, 303] width 12 height 6
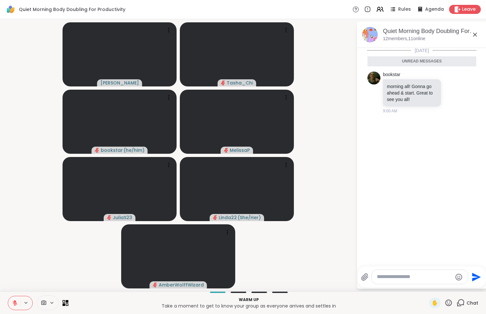
scroll to position [1, 0]
click at [399, 277] on textarea "Type your message" at bounding box center [414, 277] width 75 height 7
paste textarea "**********"
type textarea "**********"
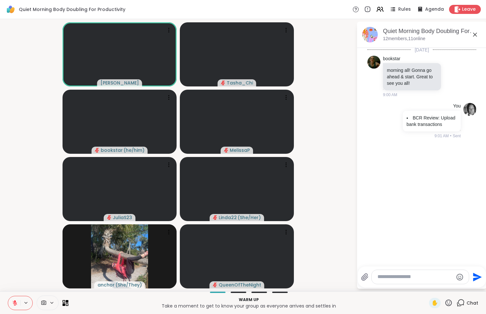
click at [13, 301] on icon at bounding box center [15, 303] width 6 height 6
click at [31, 244] on video-player-container "Adrienne_QueenOfTheDawn Tasha_Chi bookstar ( he/him ) MelissaP JuliaS23 Linda22…" at bounding box center [178, 155] width 349 height 267
click at [16, 304] on icon at bounding box center [15, 303] width 6 height 6
click at [24, 265] on video-player-container "Adrienne_QueenOfTheDawn Tasha_Chi bookstar ( he/him ) MelissaP JuliaS23 Linda22…" at bounding box center [178, 155] width 349 height 267
click at [31, 232] on video-player-container "Adrienne_QueenOfTheDawn Tasha_Chi bookstar ( he/him ) MelissaP JuliaS23 Linda22…" at bounding box center [178, 155] width 349 height 267
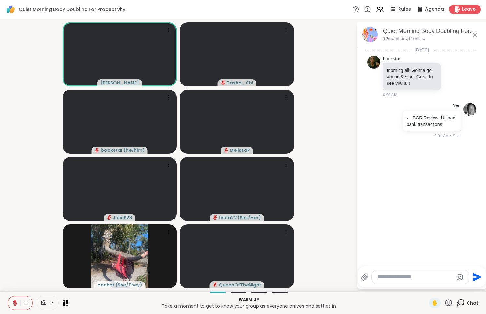
click at [57, 237] on video-player-container "Adrienne_QueenOfTheDawn Tasha_Chi bookstar ( he/him ) MelissaP JuliaS23 Linda22…" at bounding box center [178, 155] width 349 height 267
click at [334, 273] on video-player-container "Adrienne_QueenOfTheDawn Tasha_Chi bookstar ( he/him ) MelissaP JuliaS23 Linda22…" at bounding box center [178, 155] width 349 height 267
click at [339, 269] on video-player-container "Adrienne_QueenOfTheDawn Tasha_Chi bookstar ( he/him ) MelissaP JuliaS23 Linda22…" at bounding box center [178, 155] width 349 height 267
drag, startPoint x: 325, startPoint y: 224, endPoint x: 371, endPoint y: 199, distance: 51.9
click at [325, 224] on video-player-container "Adrienne_QueenOfTheDawn Tasha_Chi bookstar ( he/him ) MelissaP JuliaS23 Linda22…" at bounding box center [178, 155] width 349 height 267
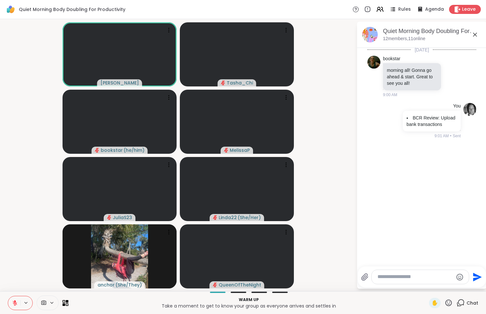
click at [323, 150] on video-player-container "Adrienne_QueenOfTheDawn Tasha_Chi bookstar ( he/him ) MelissaP JuliaS23 Linda22…" at bounding box center [178, 155] width 349 height 267
click at [306, 211] on video-player-container "Adrienne_QueenOfTheDawn Tasha_Chi bookstar ( he/him ) MelissaP JuliaS23 Linda22…" at bounding box center [178, 155] width 349 height 267
click at [20, 236] on video-player-container "Adrienne_QueenOfTheDawn Tasha_Chi bookstar ( he/him ) MelissaP JuliaS23 Linda22…" at bounding box center [178, 155] width 349 height 267
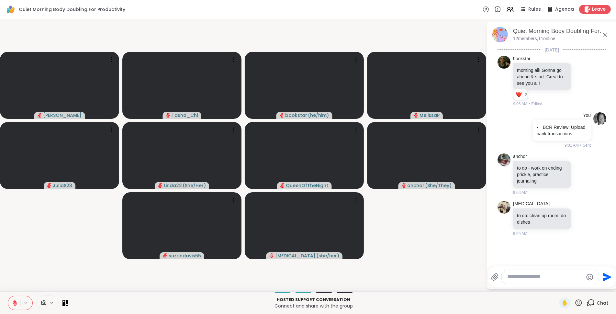
click at [510, 278] on textarea "Type your message" at bounding box center [545, 277] width 75 height 7
paste textarea "**********"
type textarea "**********"
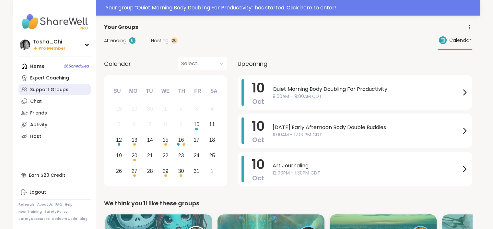
click at [56, 89] on div "Support Groups" at bounding box center [49, 89] width 38 height 6
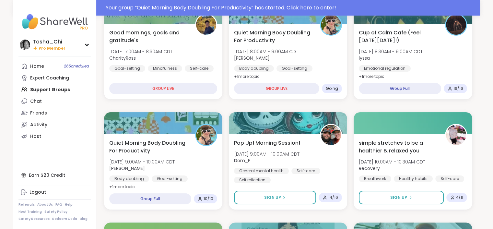
scroll to position [97, 0]
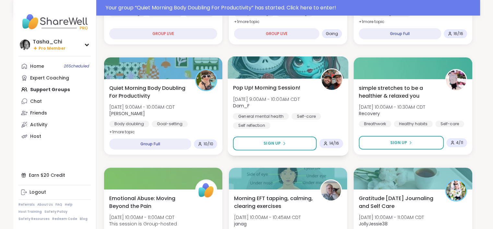
scroll to position [119, 0]
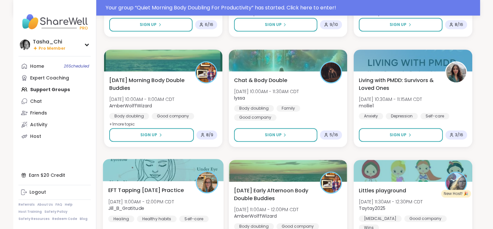
scroll to position [378, 0]
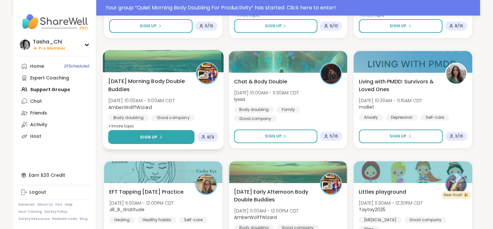
click at [162, 139] on button "Sign Up" at bounding box center [151, 137] width 86 height 14
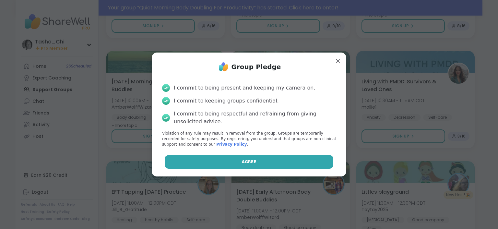
click at [207, 162] on button "Agree" at bounding box center [249, 162] width 169 height 14
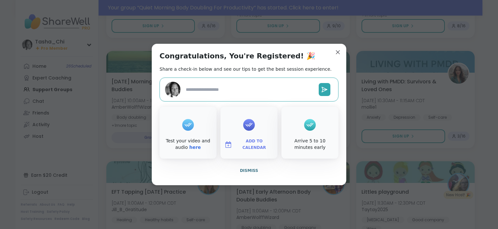
click at [243, 145] on span "Add to Calendar" at bounding box center [254, 144] width 39 height 13
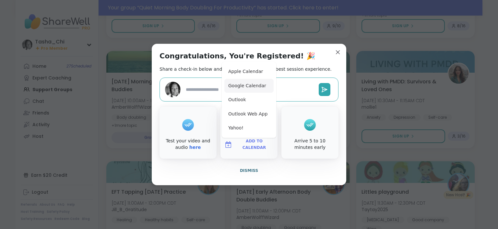
click at [248, 89] on button "Google Calendar" at bounding box center [248, 86] width 49 height 14
type textarea "*"
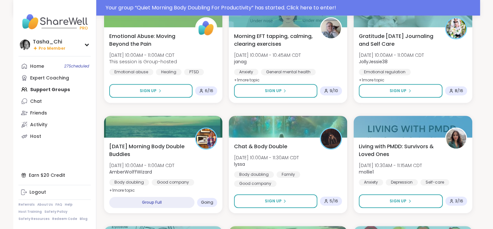
scroll to position [249, 0]
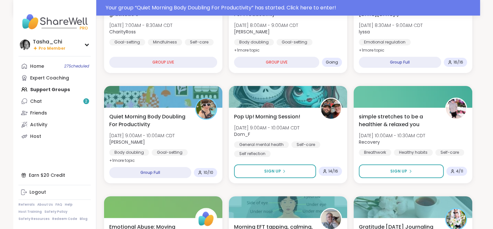
scroll to position [135, 0]
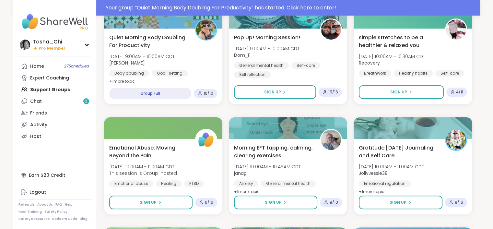
scroll to position [216, 0]
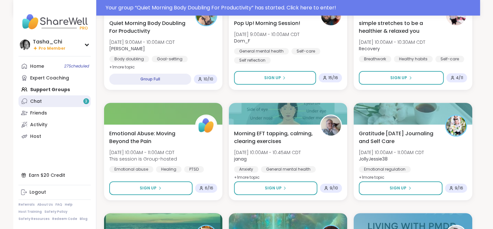
click at [55, 102] on link "Chat 3" at bounding box center [54, 101] width 72 height 12
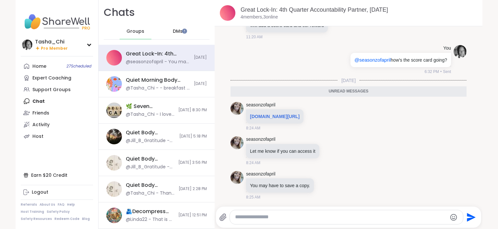
drag, startPoint x: 264, startPoint y: 217, endPoint x: 267, endPoint y: 214, distance: 4.4
click at [264, 217] on textarea "Type your message" at bounding box center [341, 216] width 212 height 7
type textarea "**********"
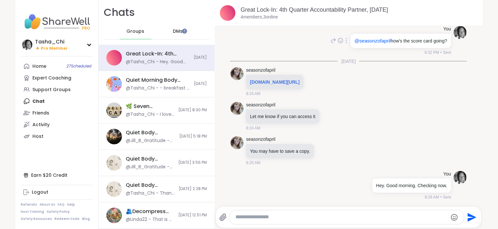
scroll to position [437, 0]
click at [299, 79] on link "docs.google.com/spreadsheets/d/1JNV95YEnWKeMkBV9ydQh5EQpjWzWaFV3YKr48dxTjA0/edi…" at bounding box center [275, 81] width 50 height 5
click at [306, 220] on div at bounding box center [346, 217] width 233 height 14
click at [308, 216] on textarea "Type your message" at bounding box center [341, 216] width 212 height 7
type textarea "*"
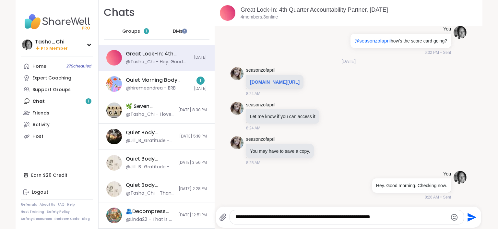
type textarea "**********"
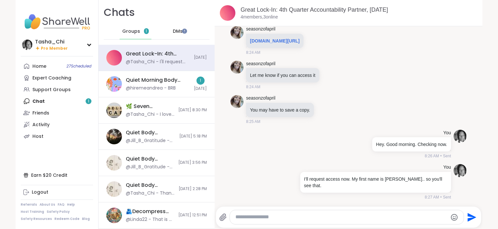
click at [268, 210] on div at bounding box center [346, 217] width 233 height 14
click at [261, 215] on textarea "Type your message" at bounding box center [341, 216] width 212 height 7
type textarea "**********"
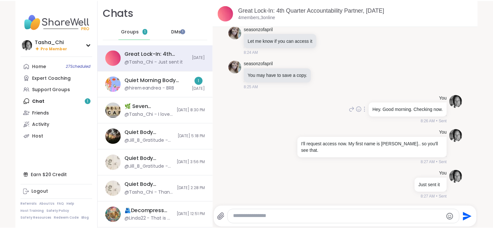
scroll to position [441, 0]
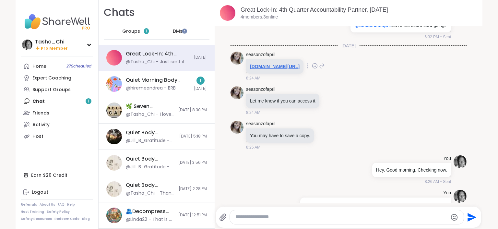
click at [299, 69] on link "docs.google.com/spreadsheets/d/1JNV95YEnWKeMkBV9ydQh5EQpjWzWaFV3YKr48dxTjA0/edi…" at bounding box center [275, 66] width 50 height 5
click at [138, 84] on div "Quiet Morning Body Doubling For Productivity, Oct 10 @hiremeandrea - BRB" at bounding box center [158, 83] width 64 height 15
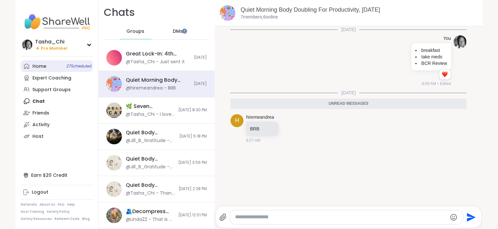
click at [45, 65] on link "Home 27 Scheduled" at bounding box center [57, 66] width 72 height 12
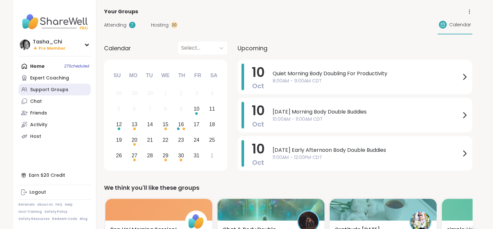
click at [53, 92] on div "Support Groups" at bounding box center [49, 89] width 38 height 6
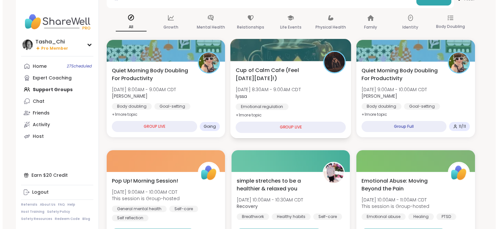
scroll to position [32, 0]
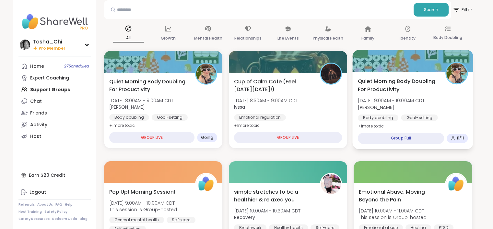
click at [384, 93] on div "Quiet Morning Body Doubling For Productivity Fri, Oct 10 | 9:00AM - 10:00AM CDT…" at bounding box center [413, 103] width 110 height 53
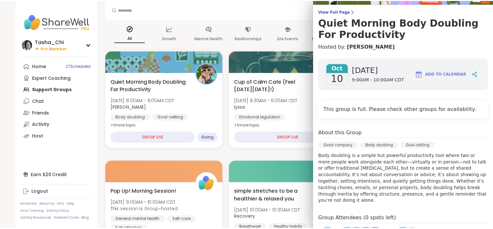
scroll to position [0, 0]
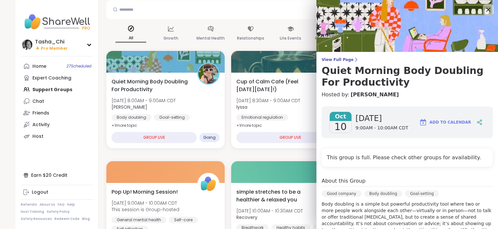
click at [484, 10] on icon at bounding box center [488, 10] width 8 height 8
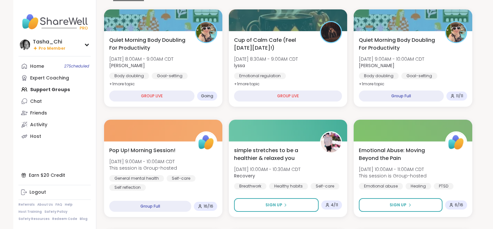
scroll to position [71, 0]
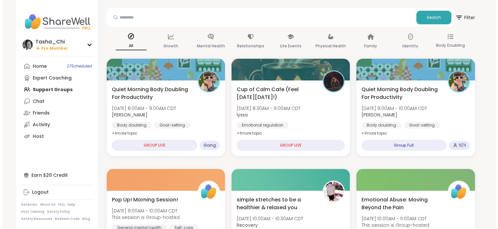
scroll to position [39, 0]
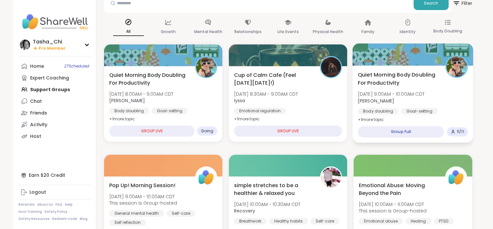
click at [449, 91] on div "Quiet Morning Body Doubling For Productivity Fri, Oct 10 | 9:00AM - 10:00AM CDT…" at bounding box center [413, 97] width 110 height 53
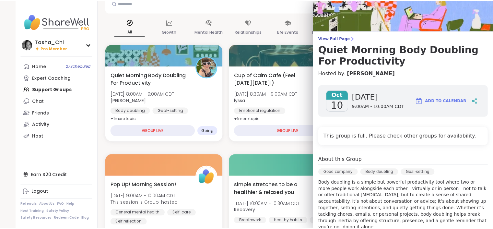
scroll to position [0, 0]
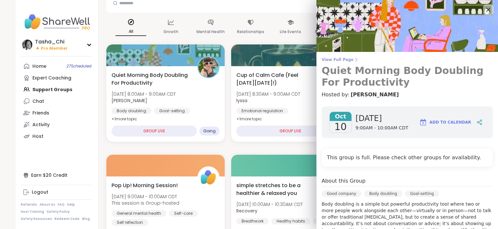
click at [325, 58] on span "View Full Page" at bounding box center [406, 59] width 171 height 5
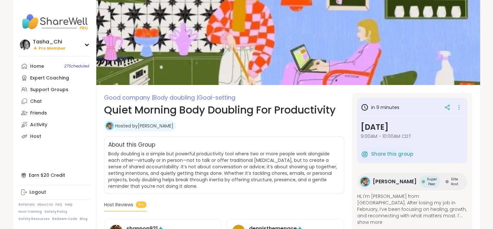
scroll to position [32, 0]
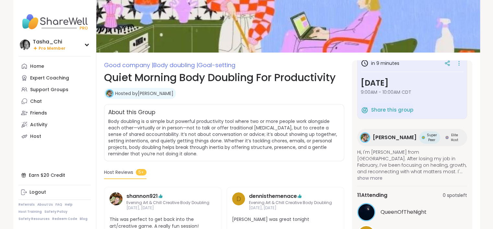
scroll to position [18, 0]
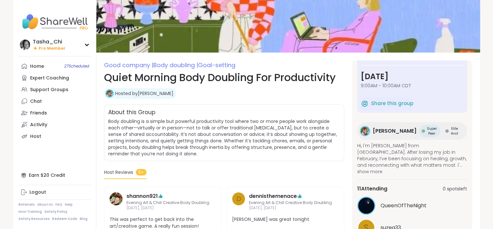
drag, startPoint x: 279, startPoint y: 108, endPoint x: 29, endPoint y: 20, distance: 265.5
click at [279, 99] on div "Hosted by Adrienne_QueenOfTheDawn" at bounding box center [224, 93] width 240 height 11
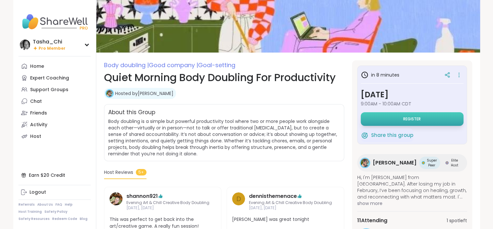
click at [403, 118] on span "Register" at bounding box center [411, 118] width 17 height 5
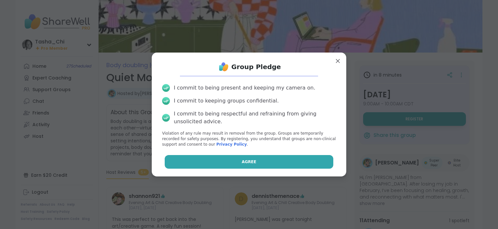
drag, startPoint x: 218, startPoint y: 158, endPoint x: 240, endPoint y: 151, distance: 23.2
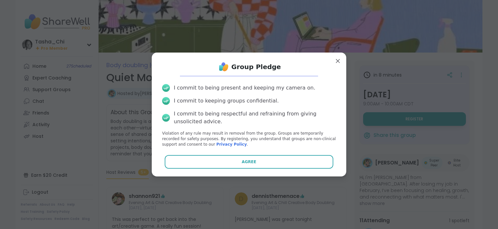
click at [218, 158] on button "Agree" at bounding box center [249, 162] width 169 height 14
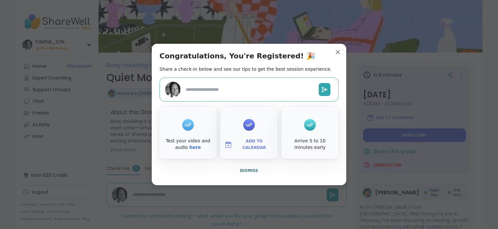
click at [245, 146] on span "Add to Calendar" at bounding box center [254, 144] width 39 height 13
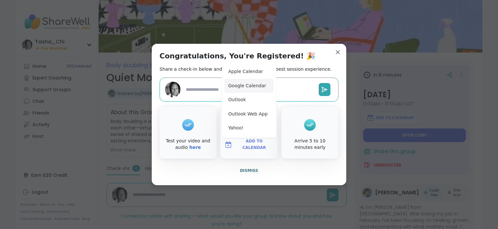
click at [252, 84] on button "Google Calendar" at bounding box center [248, 86] width 49 height 14
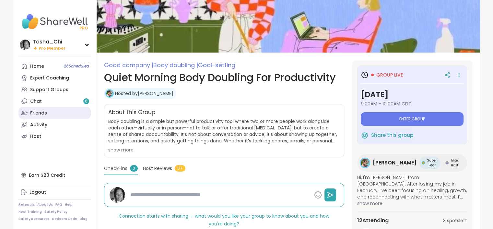
type textarea "*"
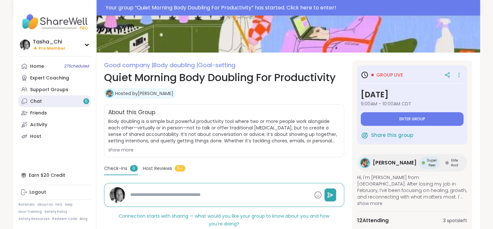
click at [52, 100] on link "Chat 6" at bounding box center [54, 101] width 72 height 12
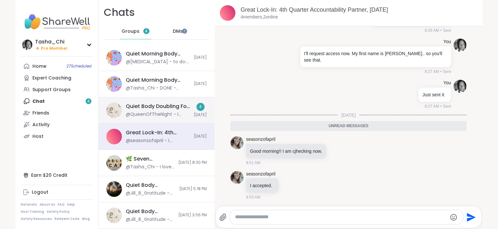
drag, startPoint x: 167, startPoint y: 114, endPoint x: 159, endPoint y: 147, distance: 33.8
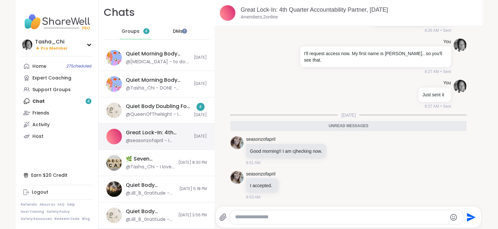
click at [167, 114] on div "@QueenOfTheNight - I guess I’ll just have to body double all weekend long" at bounding box center [158, 114] width 64 height 6
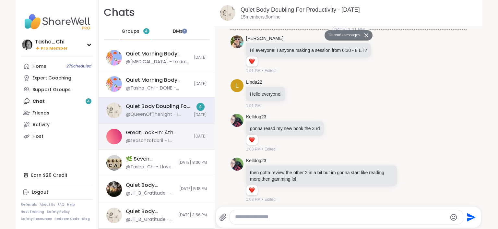
scroll to position [1160, 0]
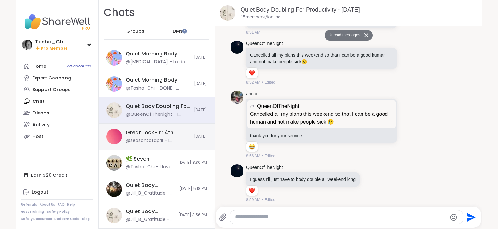
click at [158, 134] on div "Great Lock-In: 4th Quarter Accountability Partner, Oct 09" at bounding box center [158, 132] width 64 height 7
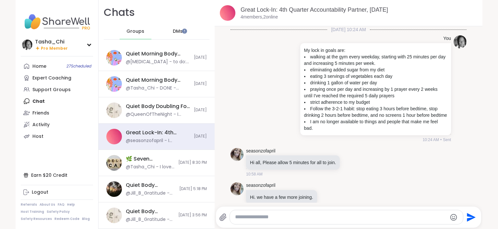
scroll to position [574, 0]
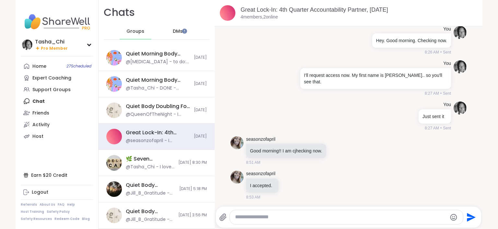
click at [284, 217] on textarea "Type your message" at bounding box center [341, 216] width 212 height 7
click at [257, 217] on textarea "**********" at bounding box center [341, 216] width 212 height 7
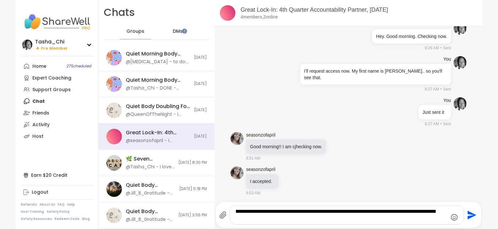
type textarea "**********"
click at [468, 216] on icon "Send" at bounding box center [471, 214] width 9 height 9
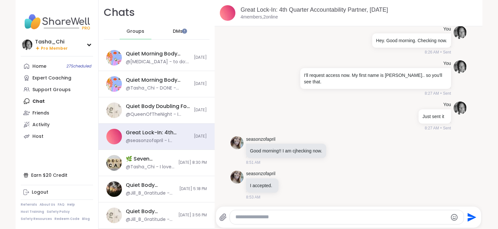
scroll to position [615, 0]
